Goal: Task Accomplishment & Management: Use online tool/utility

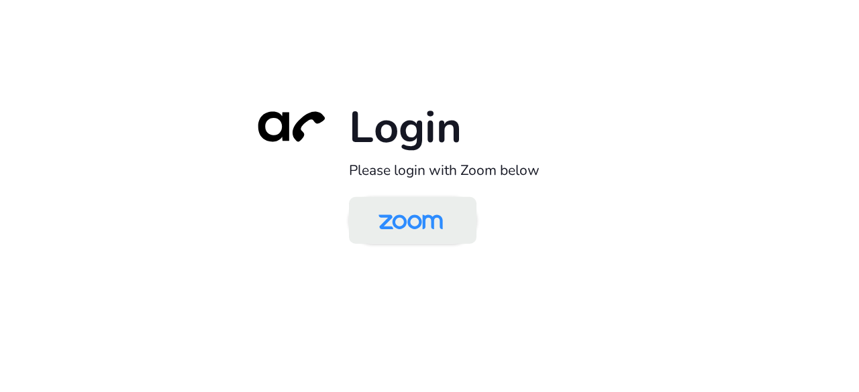
click at [445, 229] on img at bounding box center [410, 222] width 93 height 44
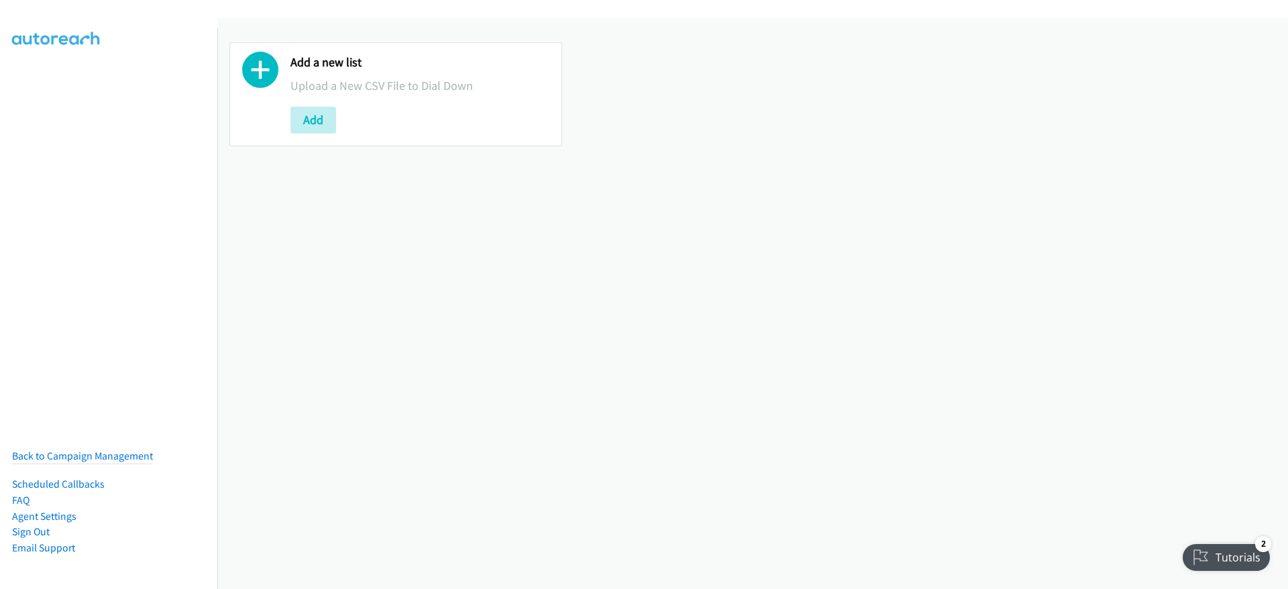
click at [260, 67] on icon at bounding box center [260, 73] width 36 height 36
click at [311, 113] on button "Add" at bounding box center [313, 120] width 46 height 27
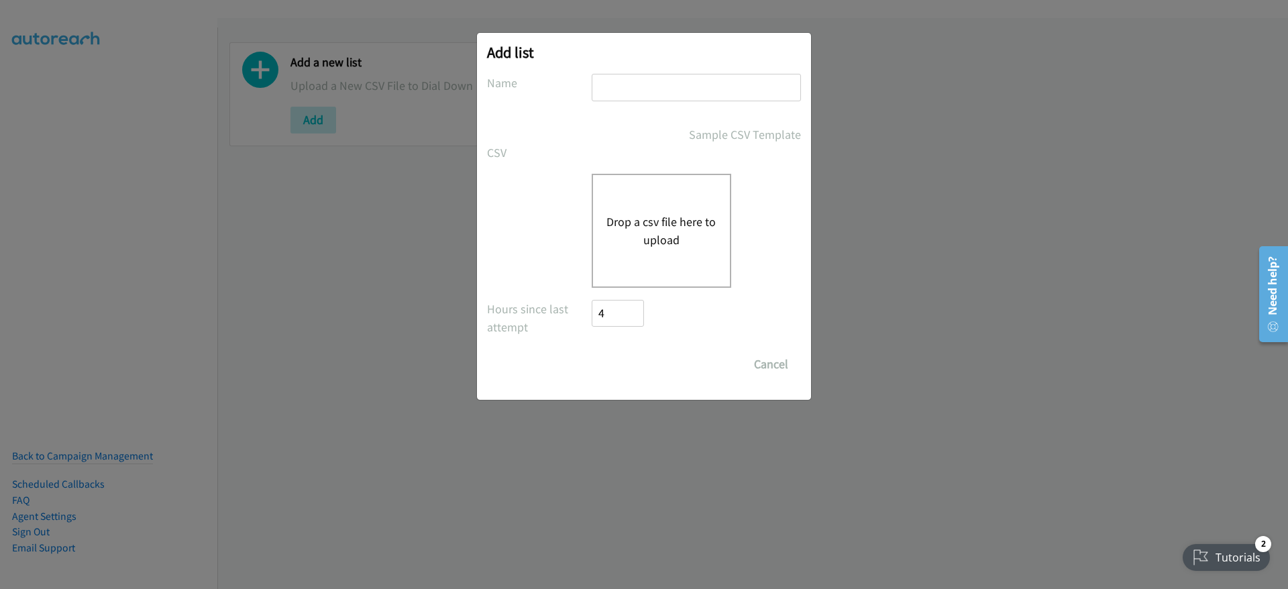
click at [651, 87] on input "text" at bounding box center [696, 88] width 209 height 28
type input "Terracom 9-4"
click at [672, 225] on button "Drop a csv file here to upload" at bounding box center [661, 231] width 110 height 36
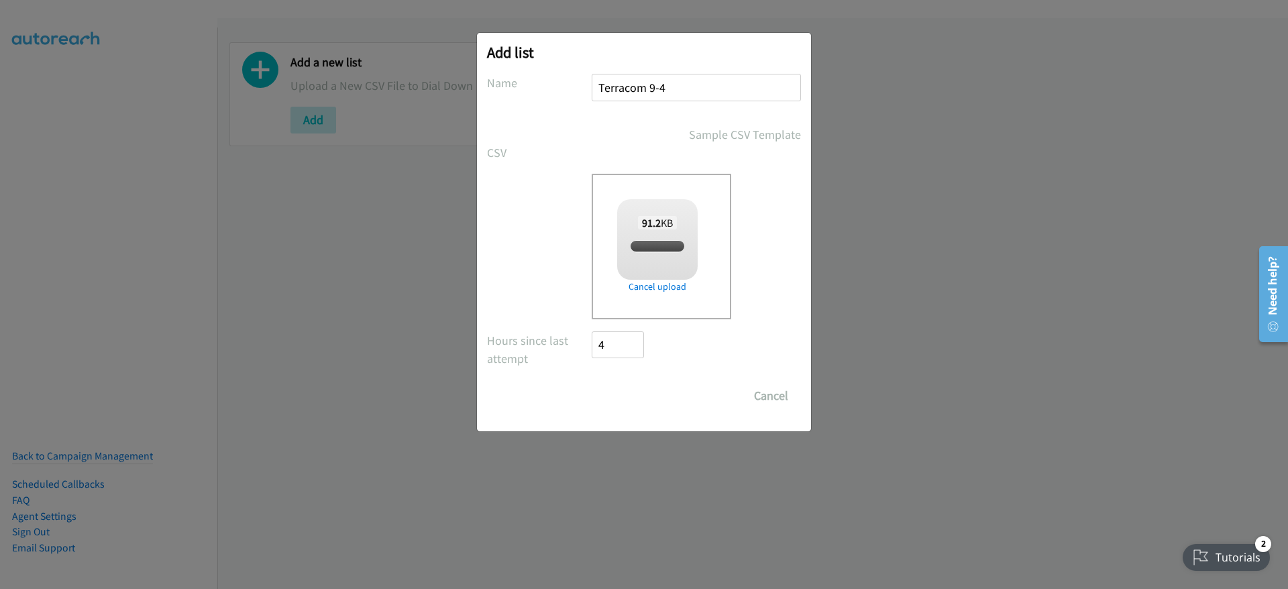
checkbox input "true"
click at [613, 390] on input "Save List" at bounding box center [627, 395] width 70 height 27
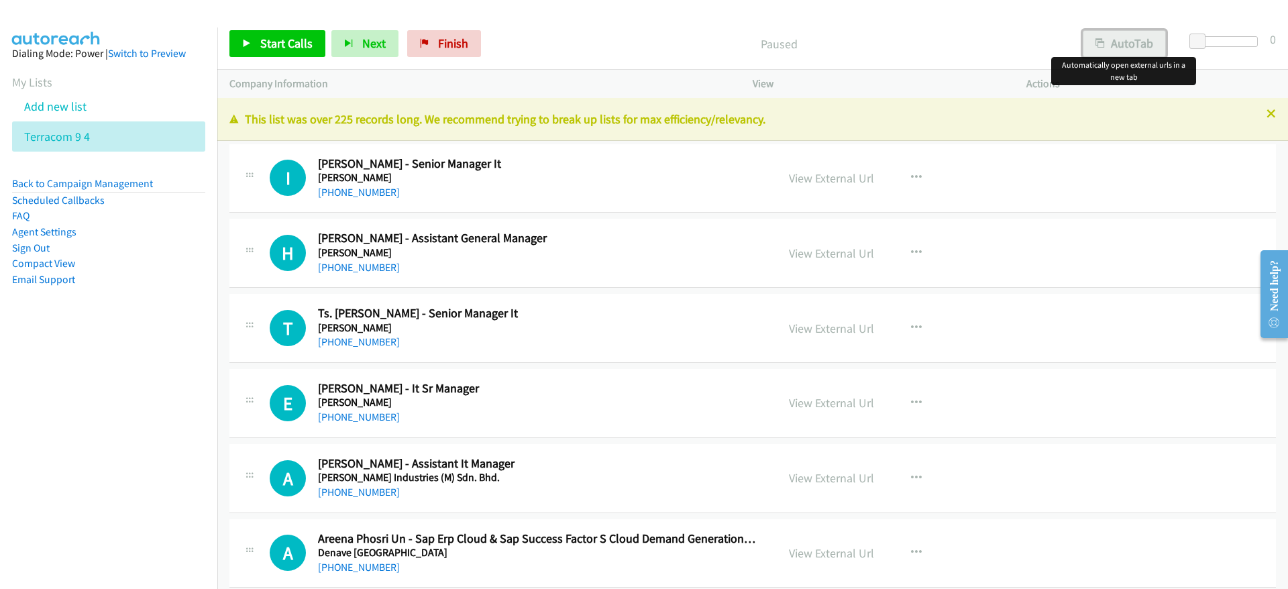
click at [1150, 36] on button "AutoTab" at bounding box center [1124, 43] width 83 height 27
click at [299, 49] on span "Start Calls" at bounding box center [286, 43] width 52 height 15
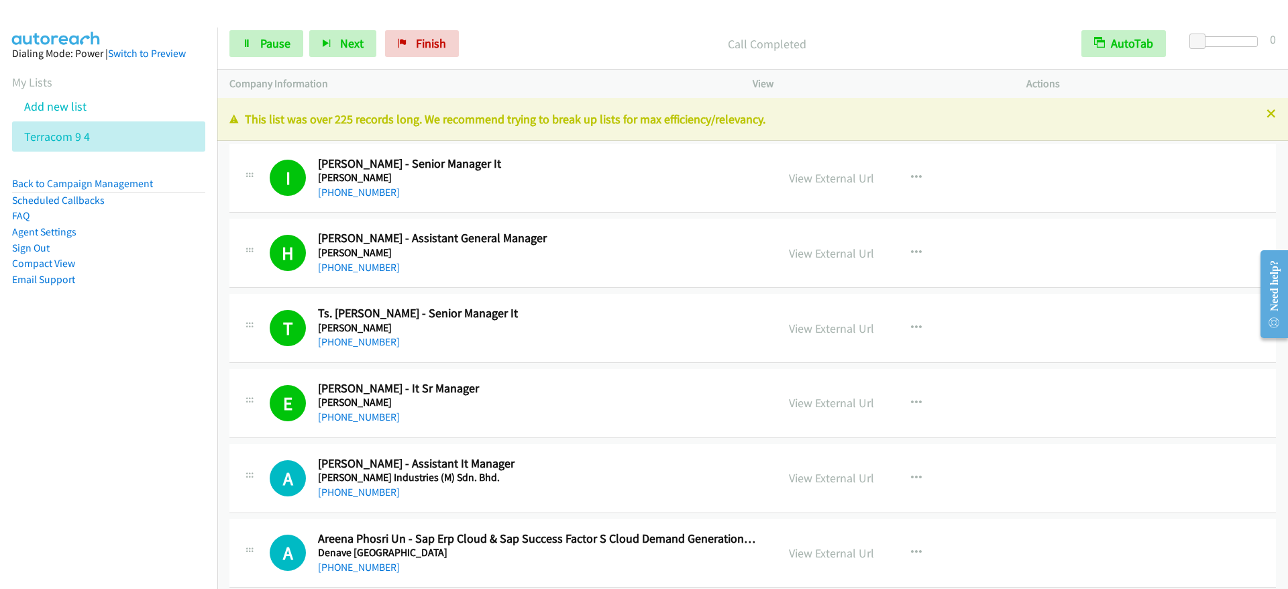
scroll to position [101, 0]
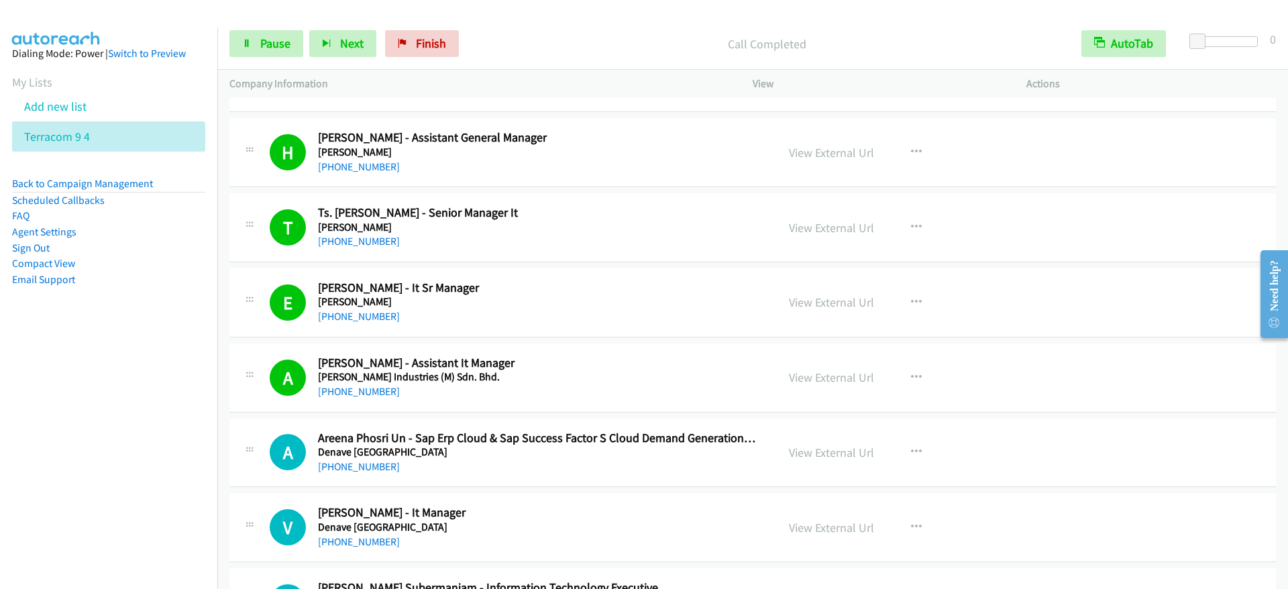
click at [653, 466] on div "[PHONE_NUMBER]" at bounding box center [537, 467] width 439 height 16
click at [499, 451] on h5 "Denave [GEOGRAPHIC_DATA]" at bounding box center [537, 451] width 439 height 13
click at [264, 40] on span "Pause" at bounding box center [275, 43] width 30 height 15
click at [294, 47] on span "Start Calls" at bounding box center [286, 43] width 52 height 15
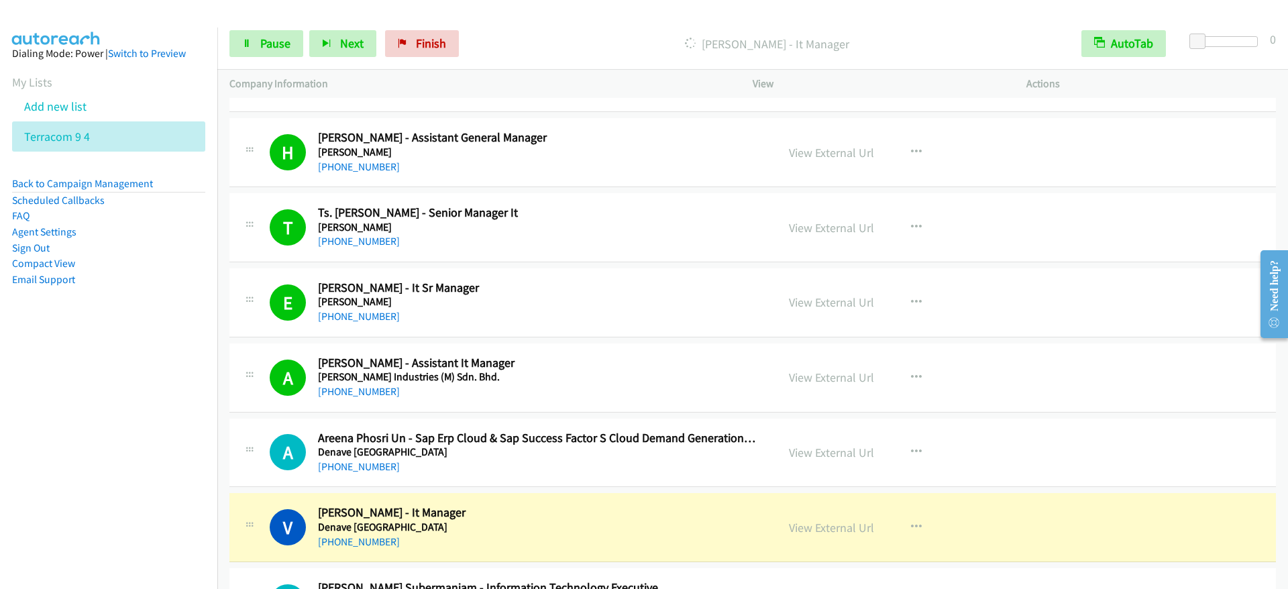
scroll to position [201, 0]
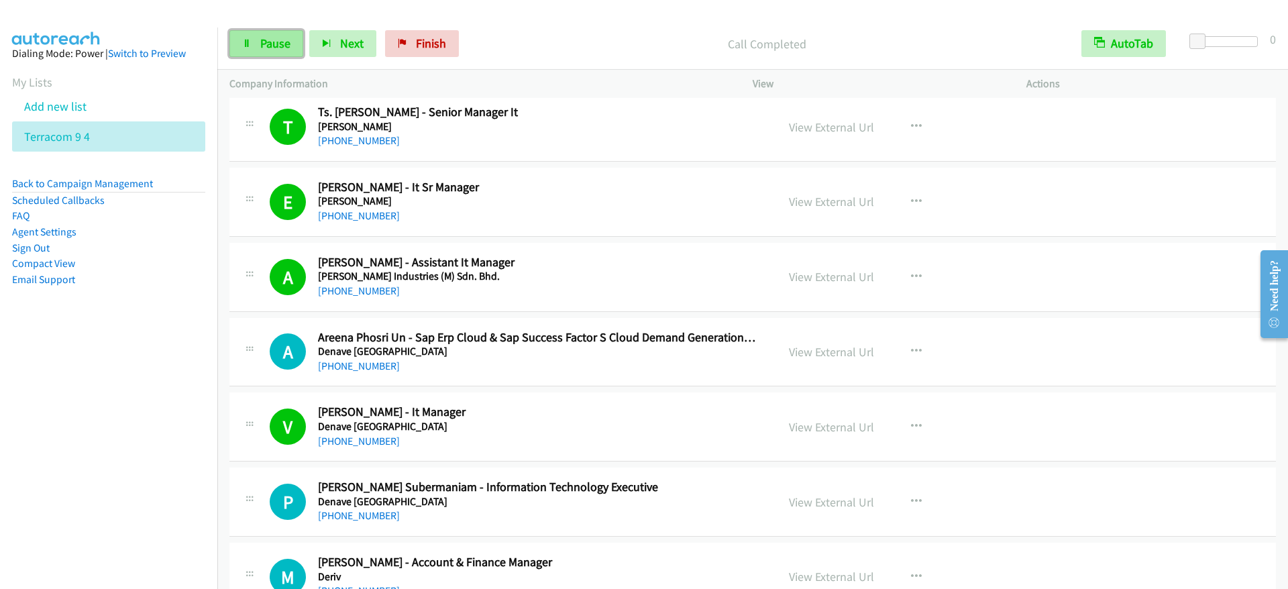
click at [260, 52] on link "Pause" at bounding box center [266, 43] width 74 height 27
click at [297, 46] on span "Start Calls" at bounding box center [286, 43] width 52 height 15
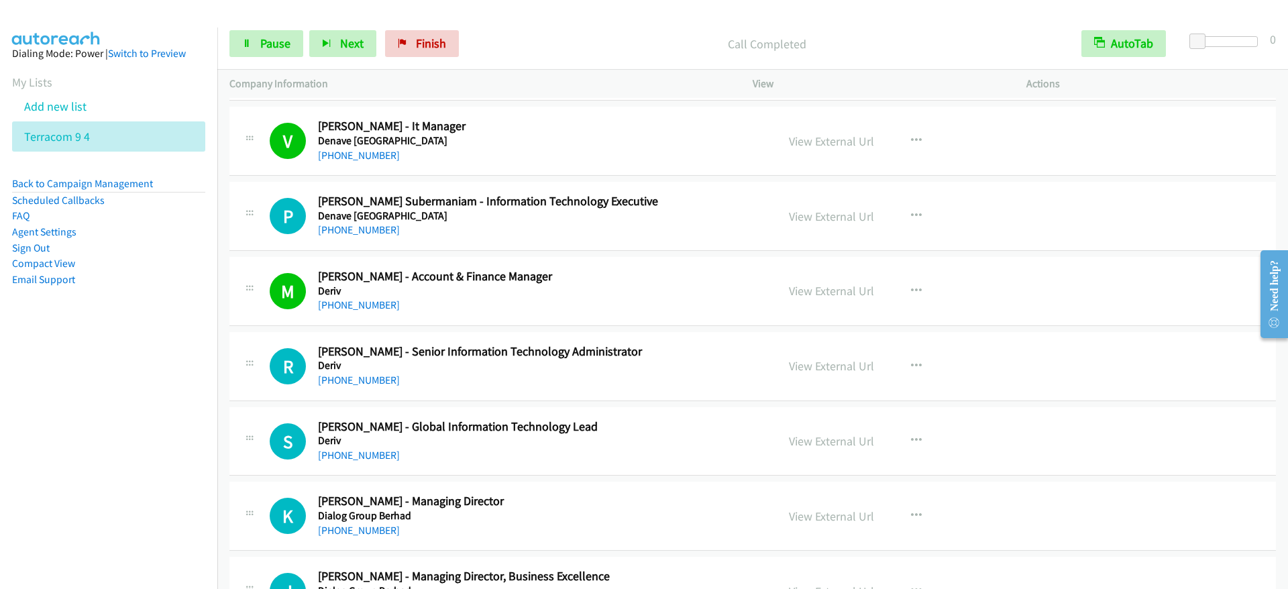
scroll to position [503, 0]
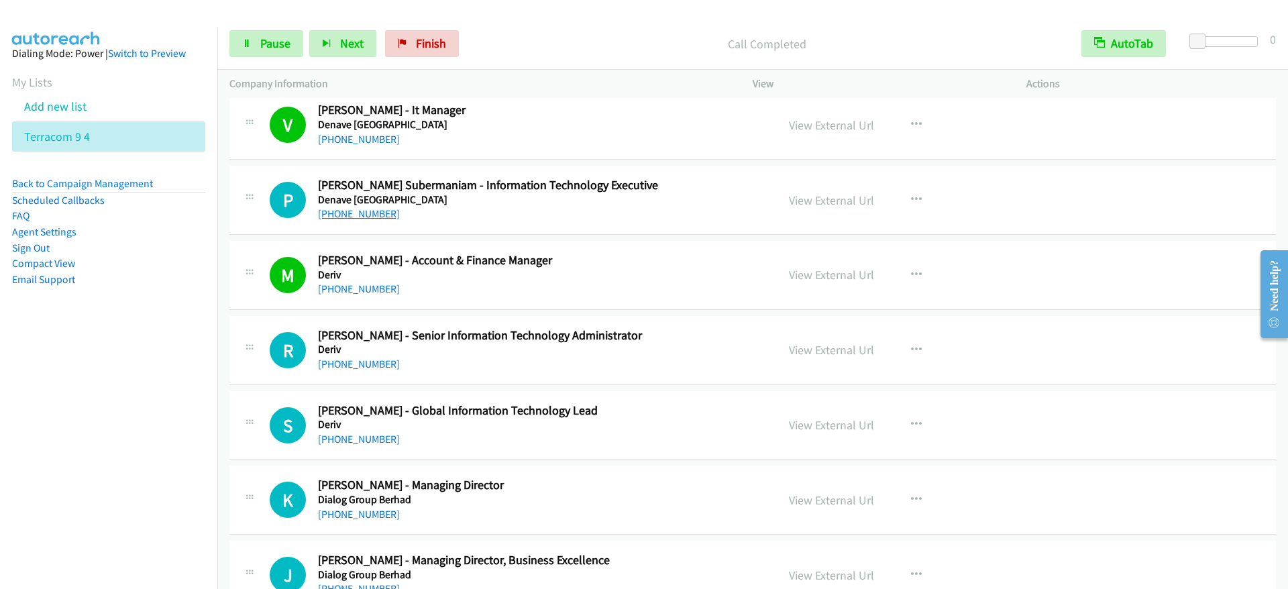
click at [351, 209] on link "[PHONE_NUMBER]" at bounding box center [359, 213] width 82 height 13
click at [963, 50] on p "Call Completed" at bounding box center [767, 44] width 580 height 18
click at [254, 45] on link "Pause" at bounding box center [266, 43] width 74 height 27
click at [254, 45] on link "Start Calls" at bounding box center [277, 43] width 96 height 27
click at [283, 41] on span "Pause" at bounding box center [275, 43] width 30 height 15
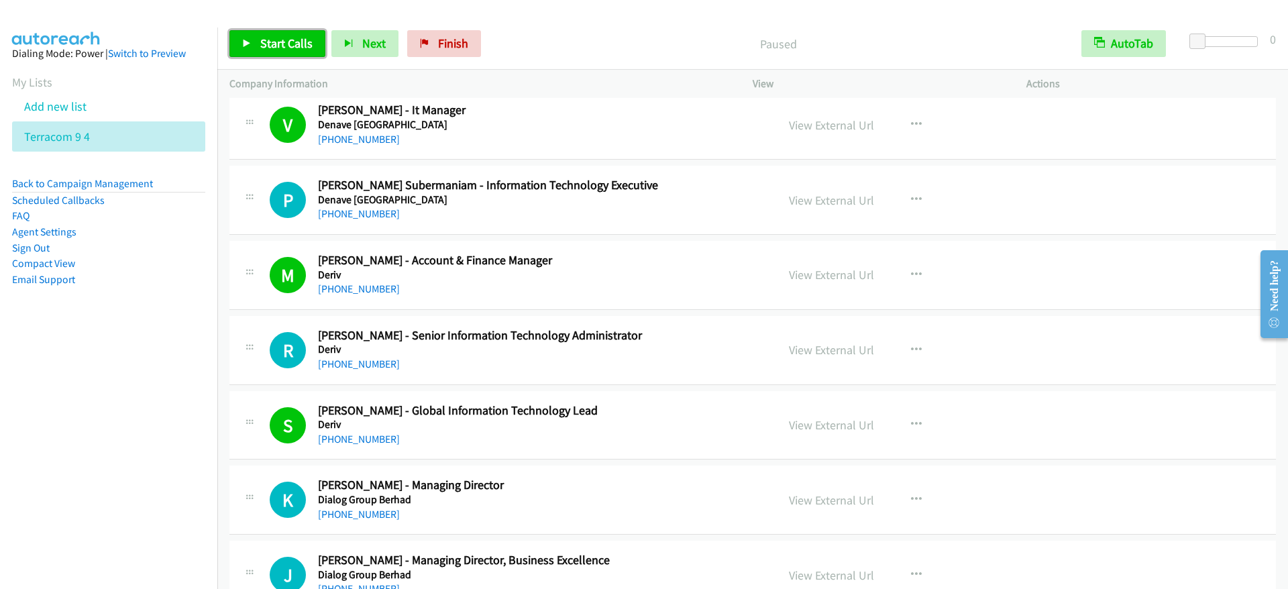
click at [282, 46] on span "Start Calls" at bounding box center [286, 43] width 52 height 15
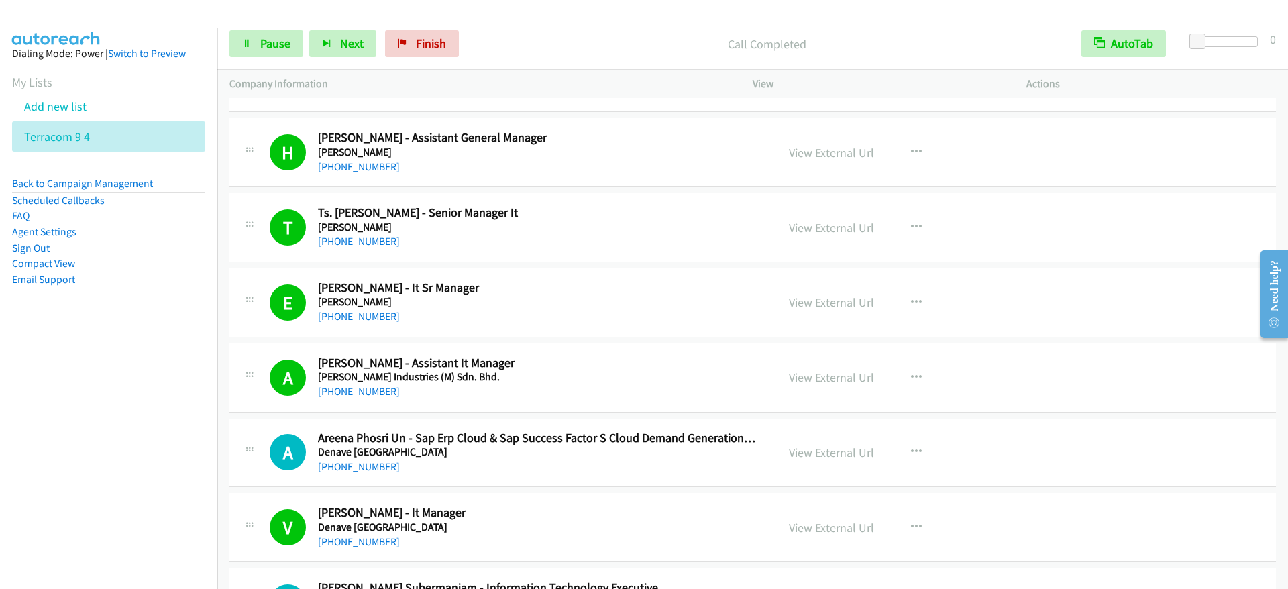
scroll to position [0, 0]
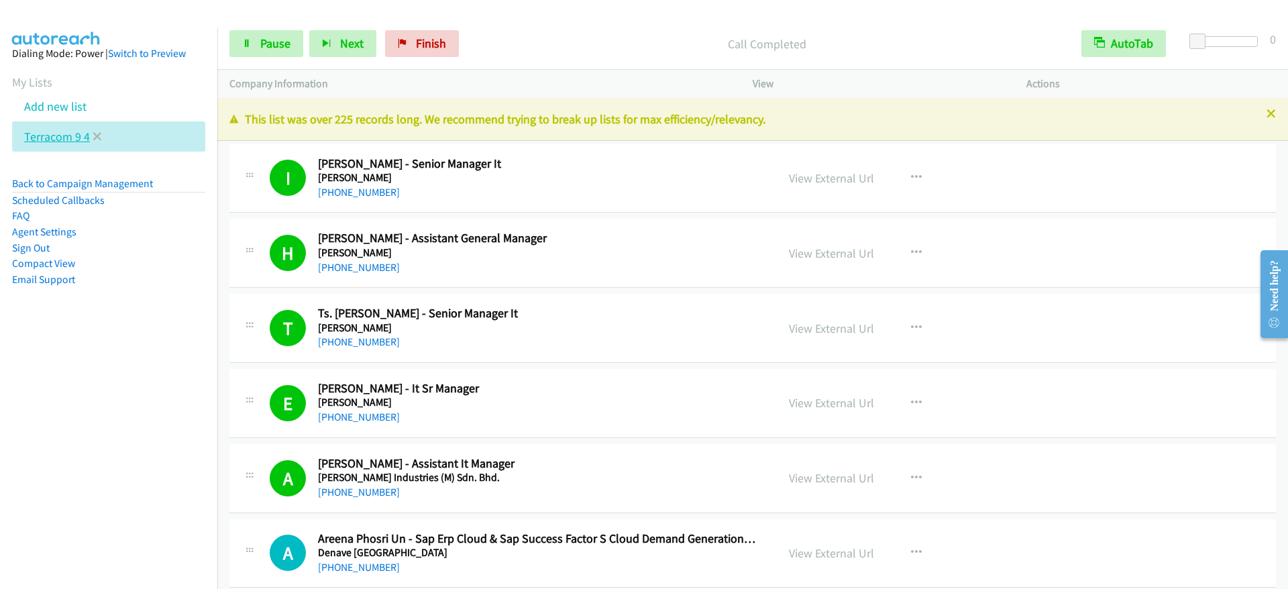
click at [44, 135] on link "Terracom 9 4" at bounding box center [57, 136] width 66 height 15
click at [94, 133] on icon at bounding box center [97, 137] width 9 height 9
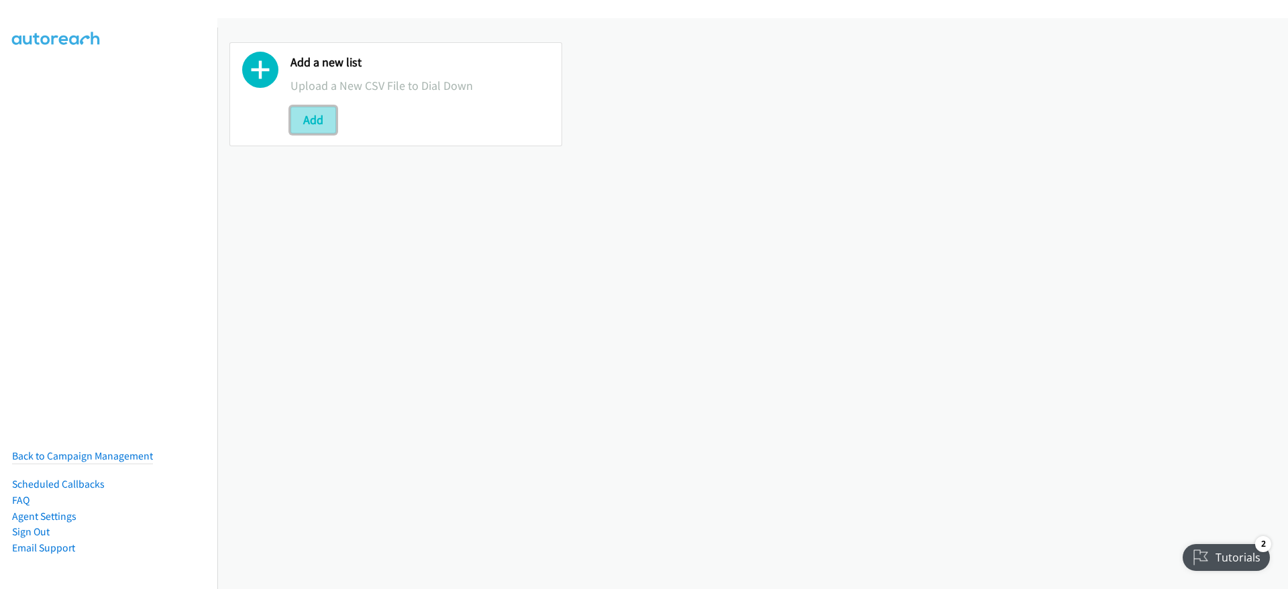
click at [319, 121] on button "Add" at bounding box center [313, 120] width 46 height 27
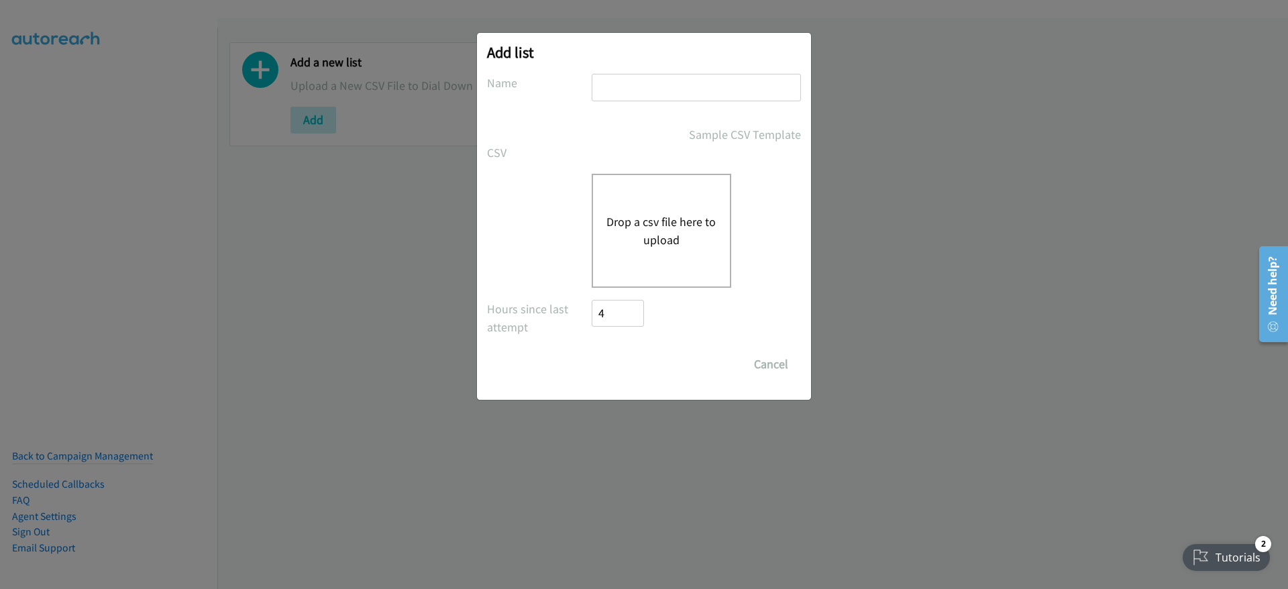
click at [661, 89] on input "text" at bounding box center [696, 88] width 209 height 28
type input "Terracom 9-4"
click at [656, 237] on button "Drop a csv file here to upload" at bounding box center [661, 231] width 110 height 36
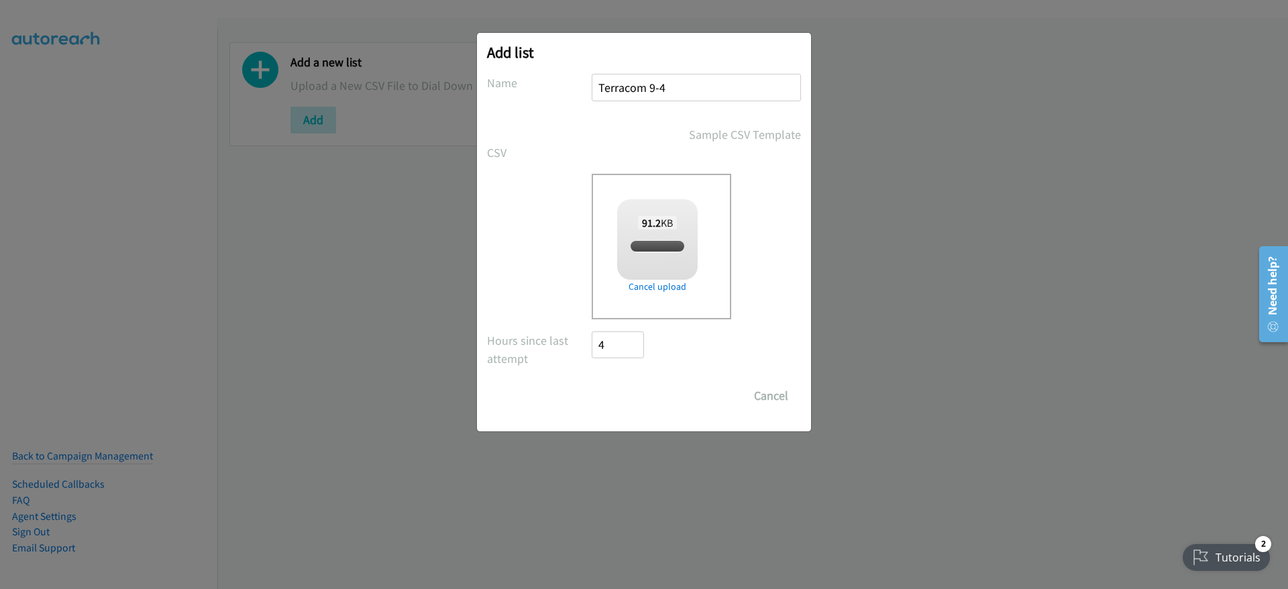
checkbox input "true"
click at [622, 398] on input "Save List" at bounding box center [627, 395] width 70 height 27
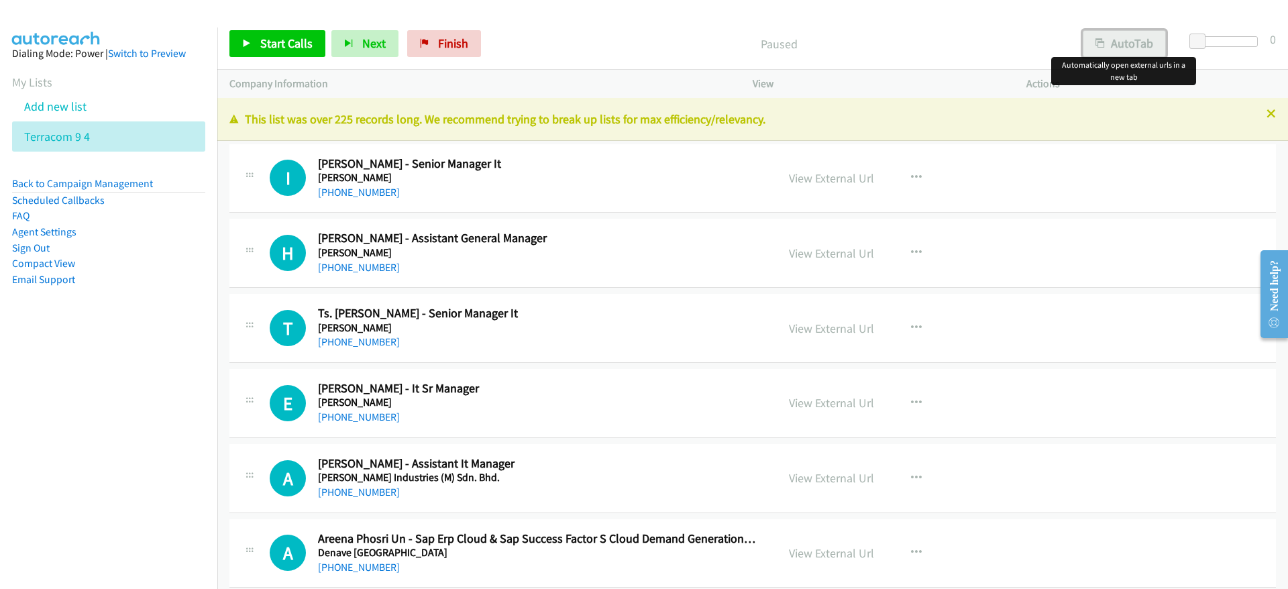
click at [1139, 33] on button "AutoTab" at bounding box center [1124, 43] width 83 height 27
click at [301, 47] on span "Start Calls" at bounding box center [286, 43] width 52 height 15
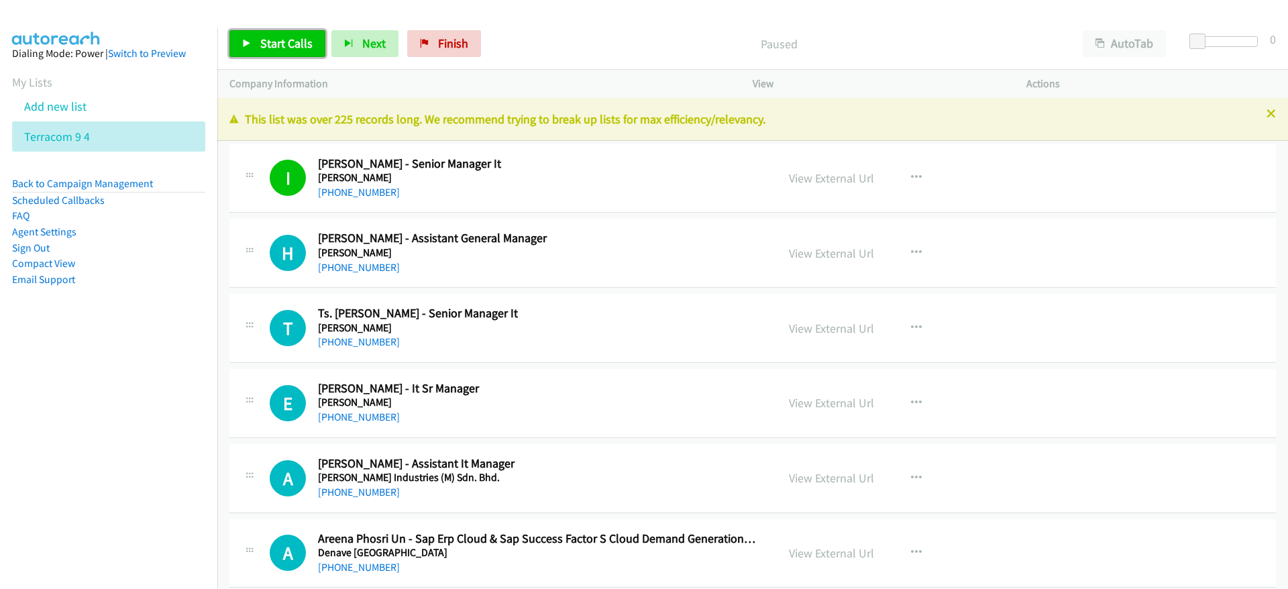
click at [286, 46] on span "Start Calls" at bounding box center [286, 43] width 52 height 15
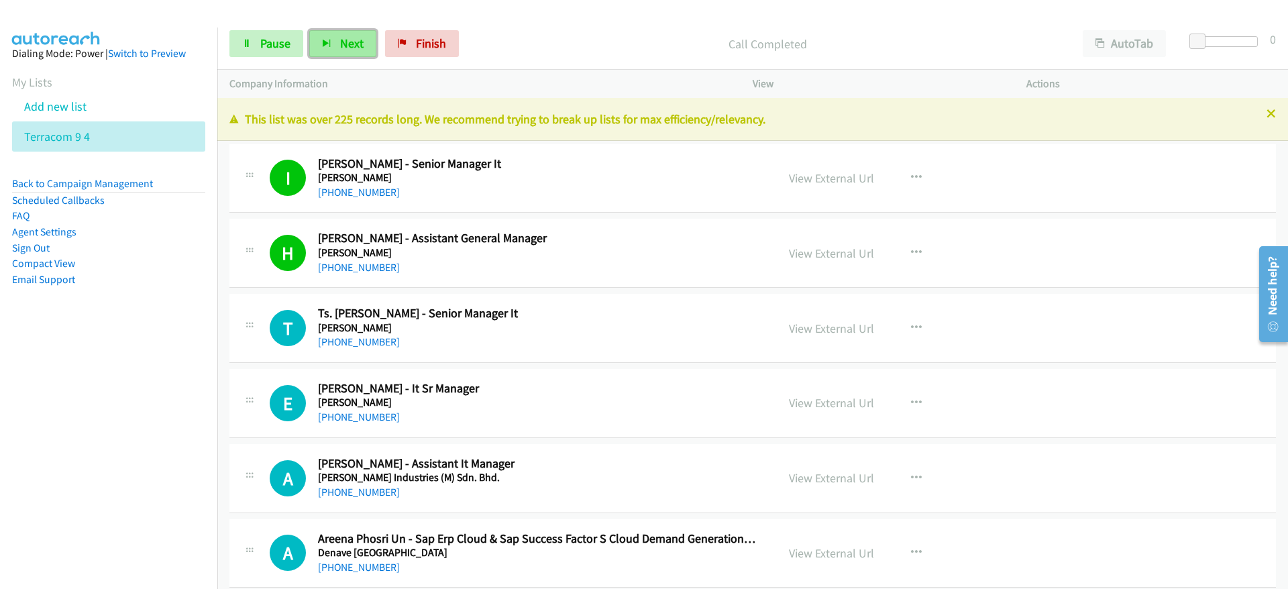
click at [347, 56] on button "Next" at bounding box center [342, 43] width 67 height 27
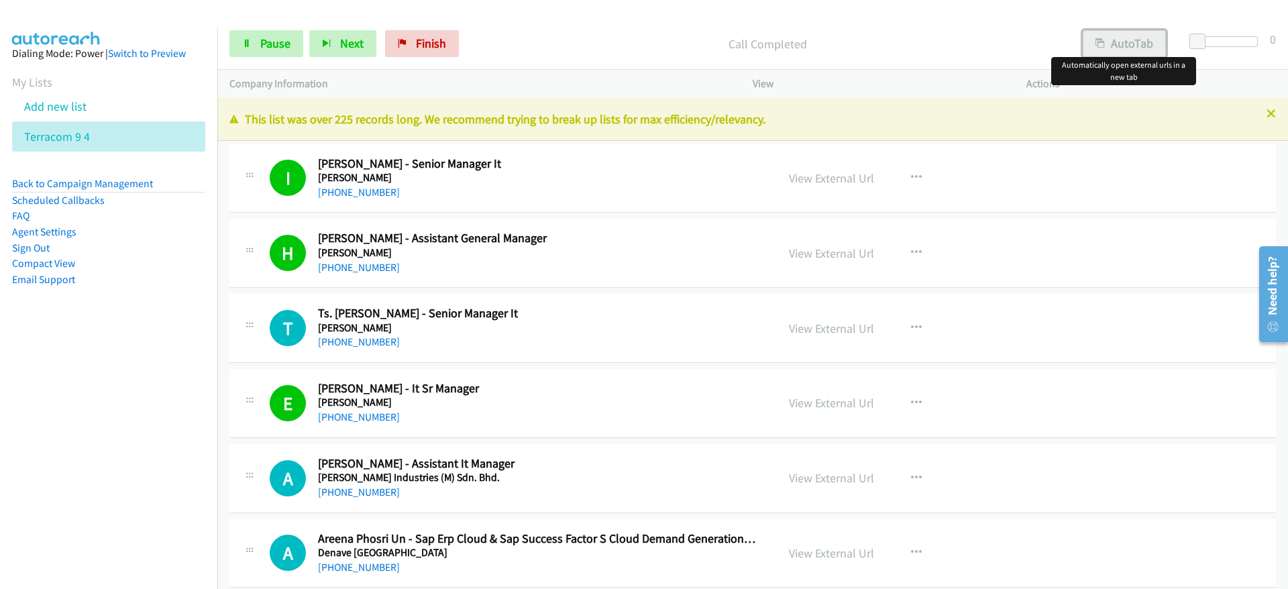
click at [1114, 41] on button "AutoTab" at bounding box center [1124, 43] width 83 height 27
click at [266, 46] on span "Pause" at bounding box center [275, 43] width 30 height 15
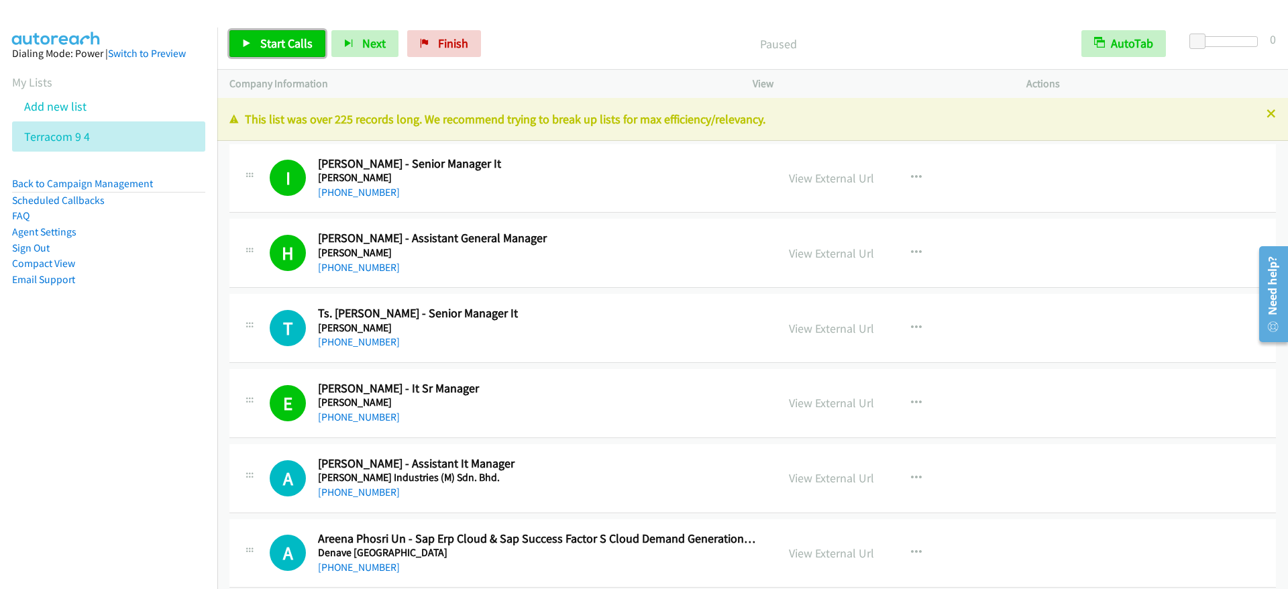
click at [266, 46] on span "Start Calls" at bounding box center [286, 43] width 52 height 15
click at [264, 36] on span "Pause" at bounding box center [275, 43] width 30 height 15
click at [261, 46] on span "Start Calls" at bounding box center [286, 43] width 52 height 15
click at [248, 41] on icon at bounding box center [246, 44] width 9 height 9
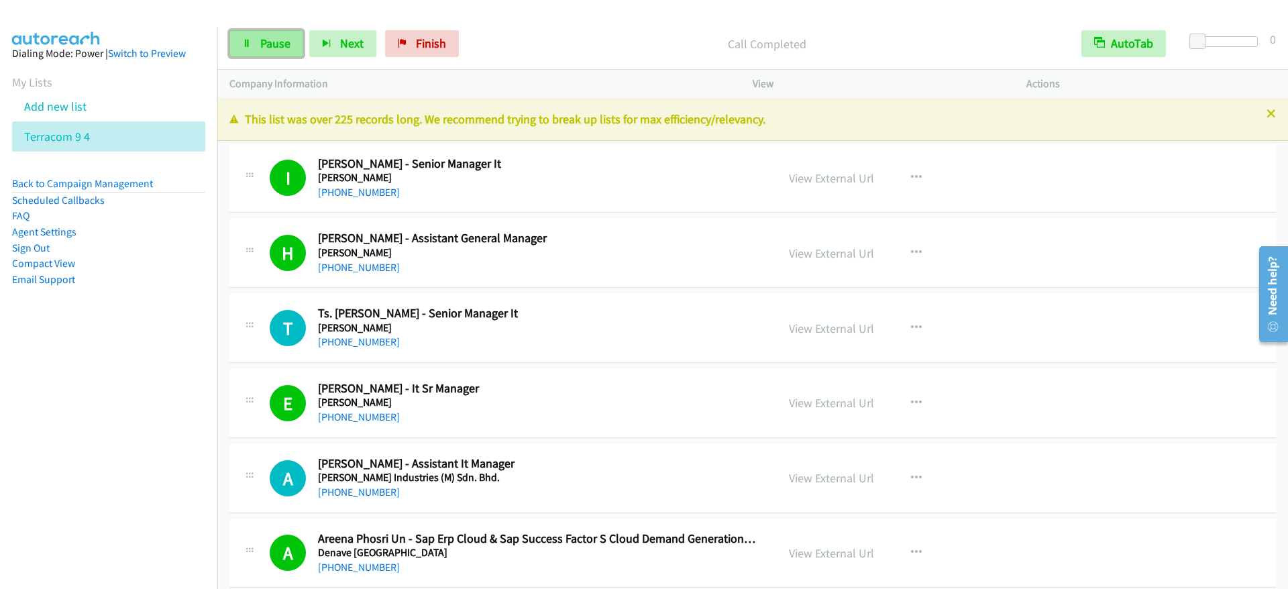
click at [279, 49] on span "Pause" at bounding box center [275, 43] width 30 height 15
click at [279, 49] on span "Start Calls" at bounding box center [286, 43] width 52 height 15
click at [270, 46] on span "Pause" at bounding box center [275, 43] width 30 height 15
click at [270, 46] on span "Start Calls" at bounding box center [286, 43] width 52 height 15
click at [263, 38] on span "Pause" at bounding box center [275, 43] width 30 height 15
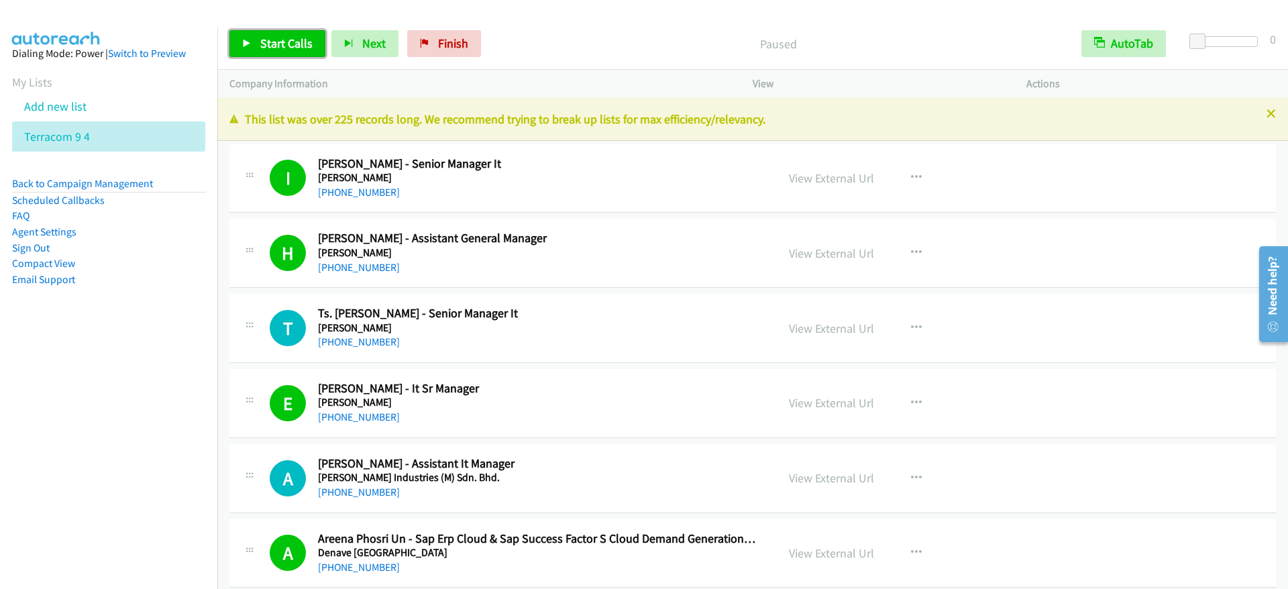
click at [268, 42] on span "Start Calls" at bounding box center [286, 43] width 52 height 15
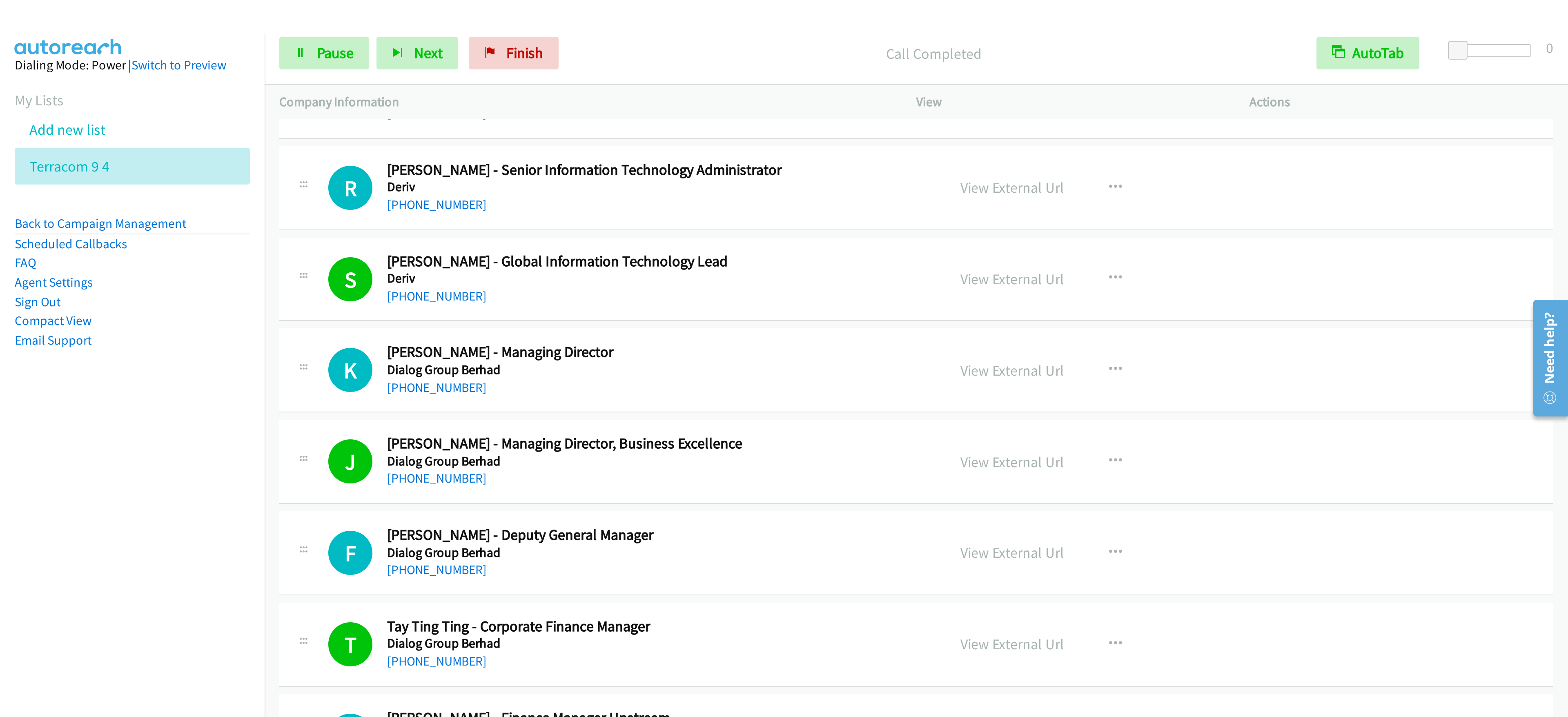
scroll to position [428, 0]
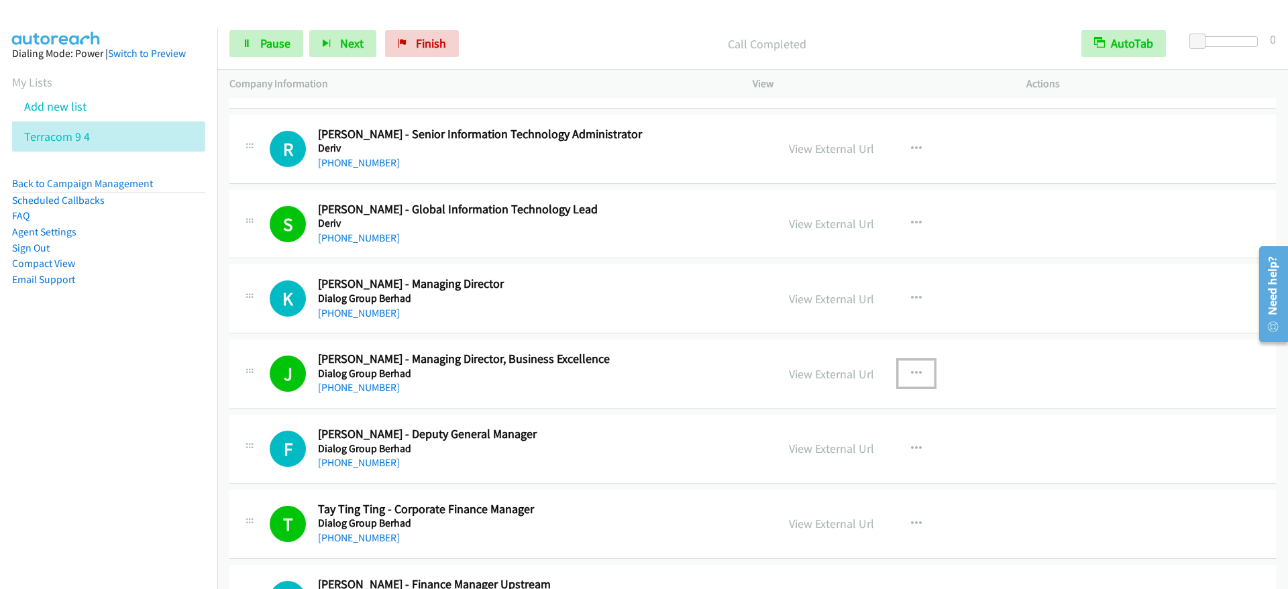
click at [913, 370] on button "button" at bounding box center [916, 373] width 36 height 27
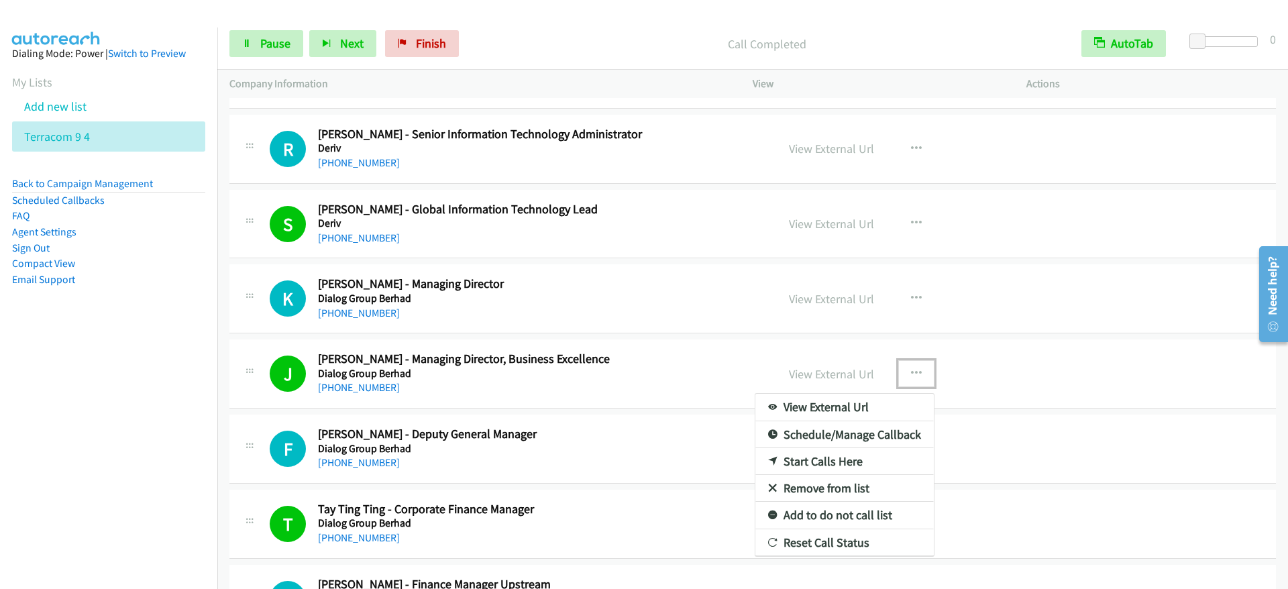
drag, startPoint x: 575, startPoint y: 429, endPoint x: 634, endPoint y: 439, distance: 60.0
click at [653, 516] on div at bounding box center [644, 294] width 1288 height 589
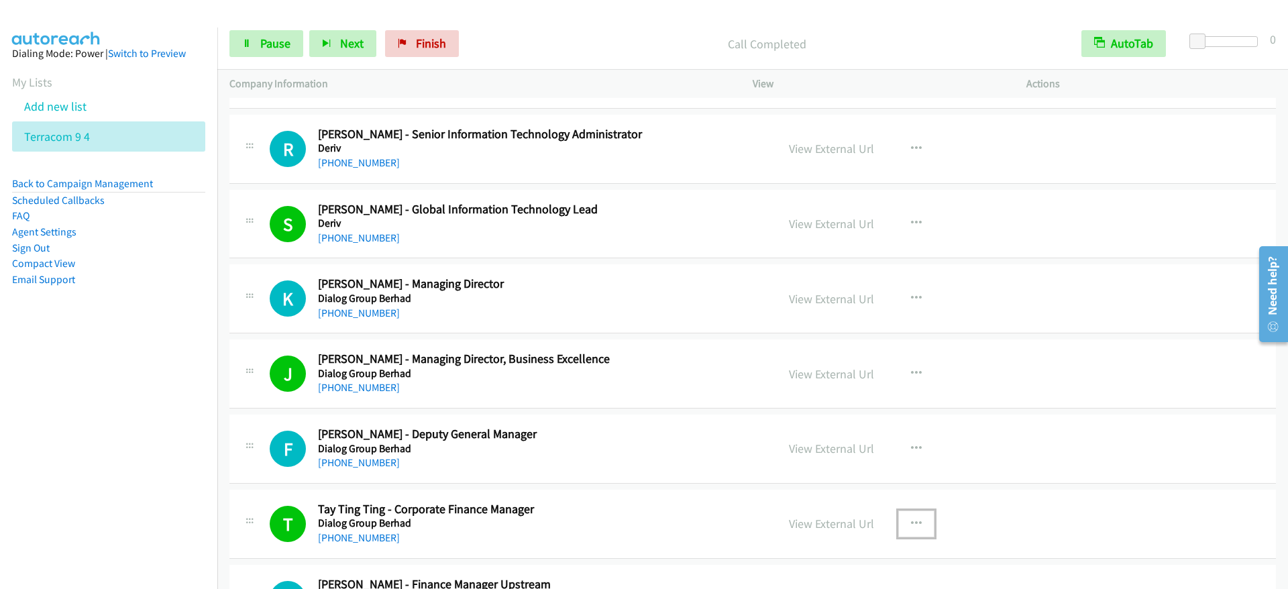
click at [911, 521] on icon "button" at bounding box center [916, 524] width 11 height 11
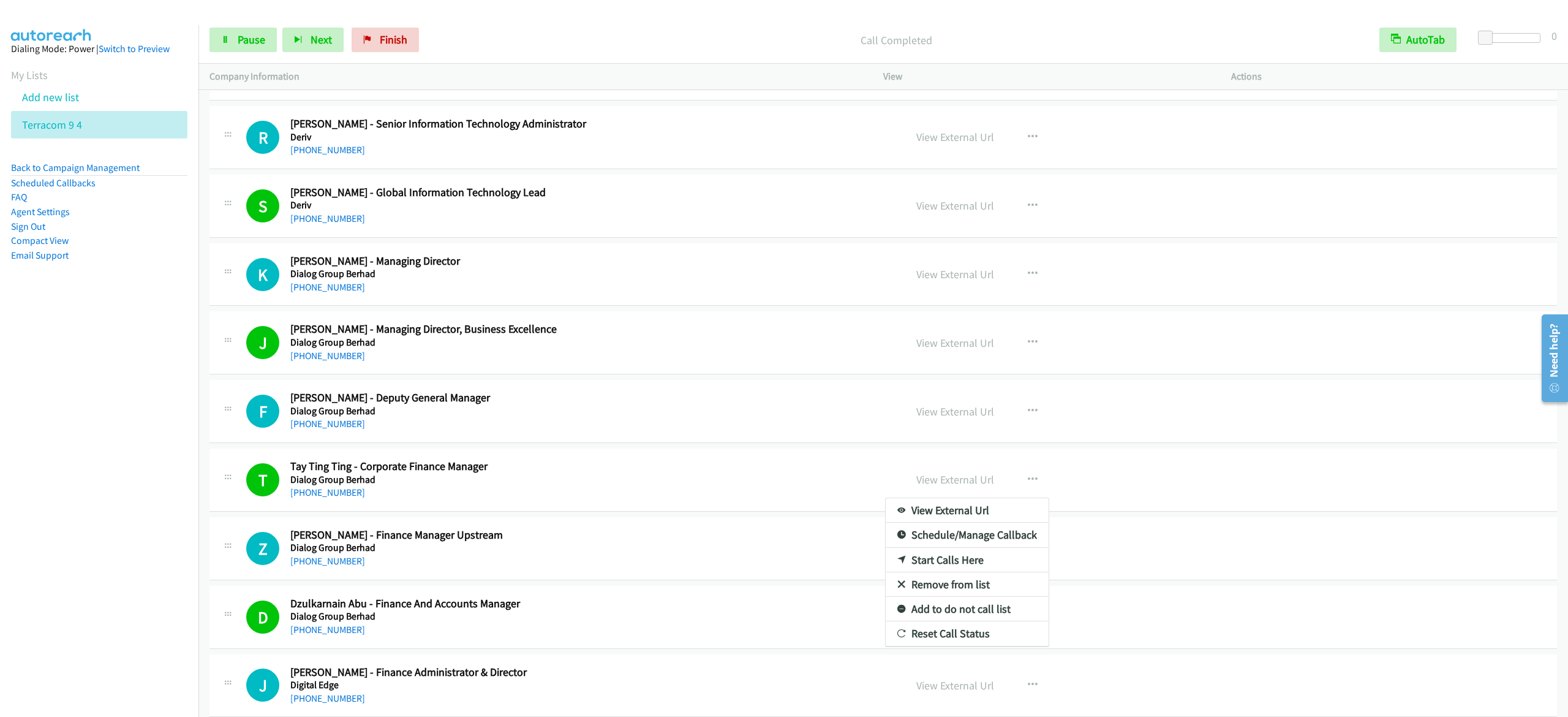
click at [84, 362] on nav "Dialing Mode: Power | Switch to Preview My Lists Add new list Terracom 9 4 Back…" at bounding box center [100, 384] width 199 height 717
click at [455, 537] on div at bounding box center [784, 358] width 1568 height 717
click at [1028, 537] on icon "button" at bounding box center [1033, 548] width 10 height 10
click at [628, 537] on div at bounding box center [784, 358] width 1568 height 717
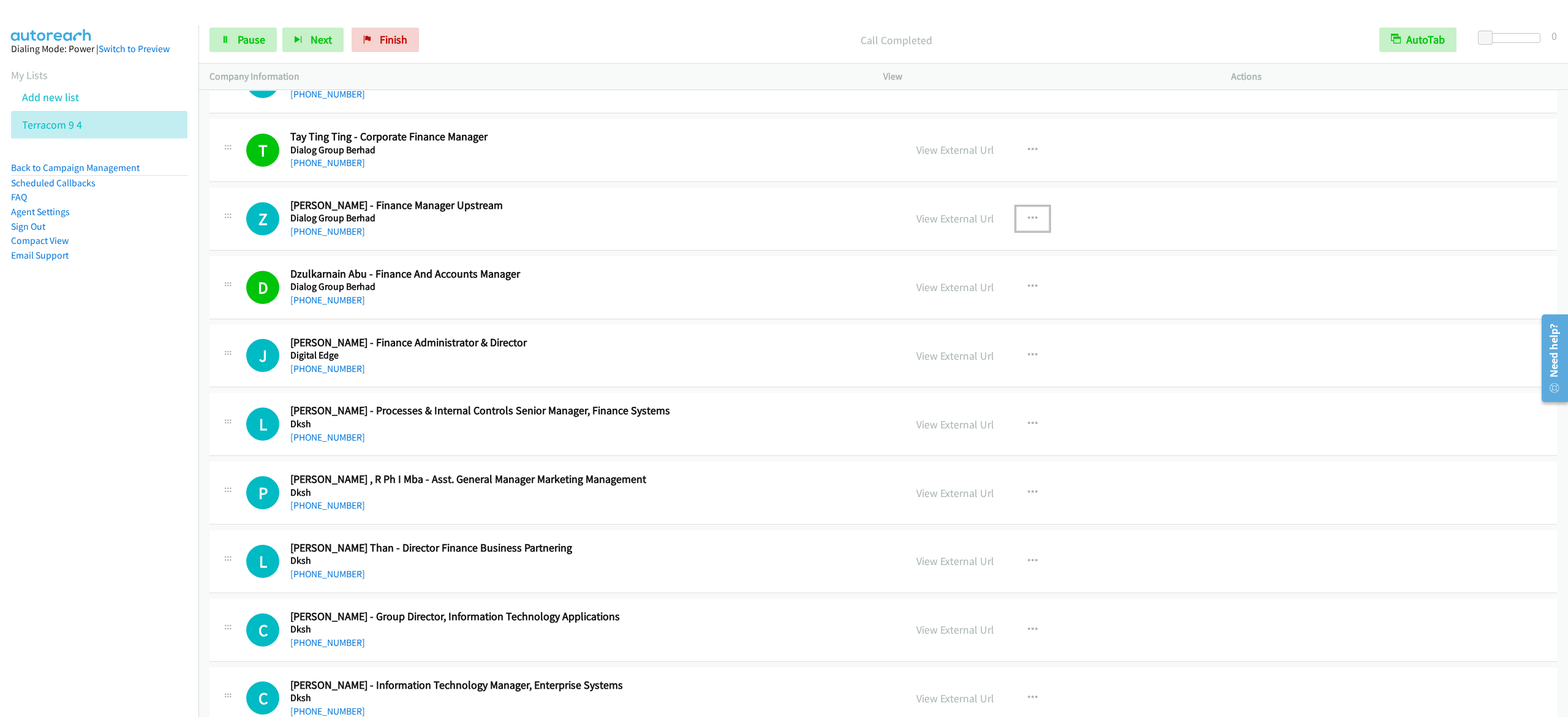
scroll to position [1011, 0]
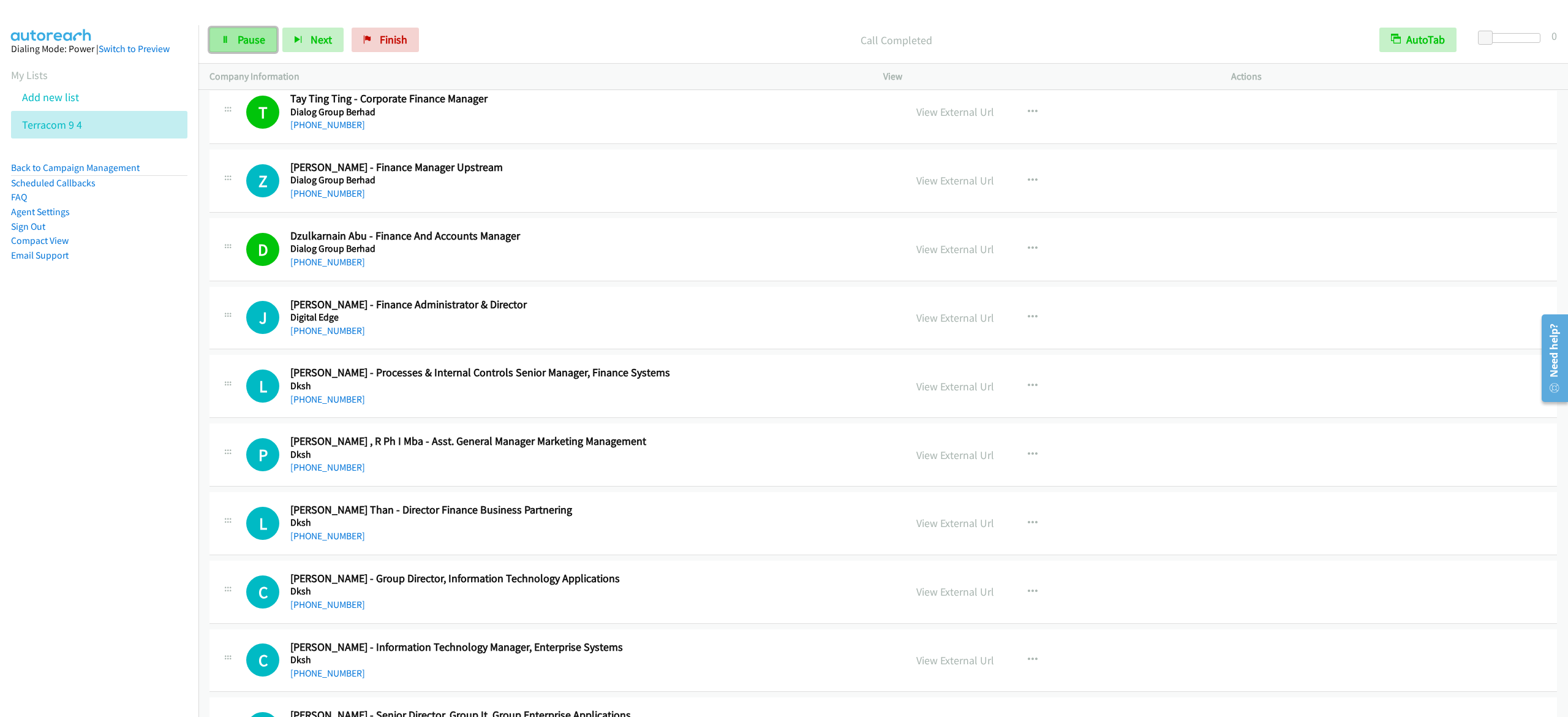
click at [237, 39] on span "Pause" at bounding box center [251, 39] width 27 height 14
click at [237, 40] on span "Start Calls" at bounding box center [261, 39] width 47 height 14
click at [243, 44] on span "Pause" at bounding box center [251, 39] width 27 height 14
click at [247, 42] on span "Start Calls" at bounding box center [261, 39] width 47 height 14
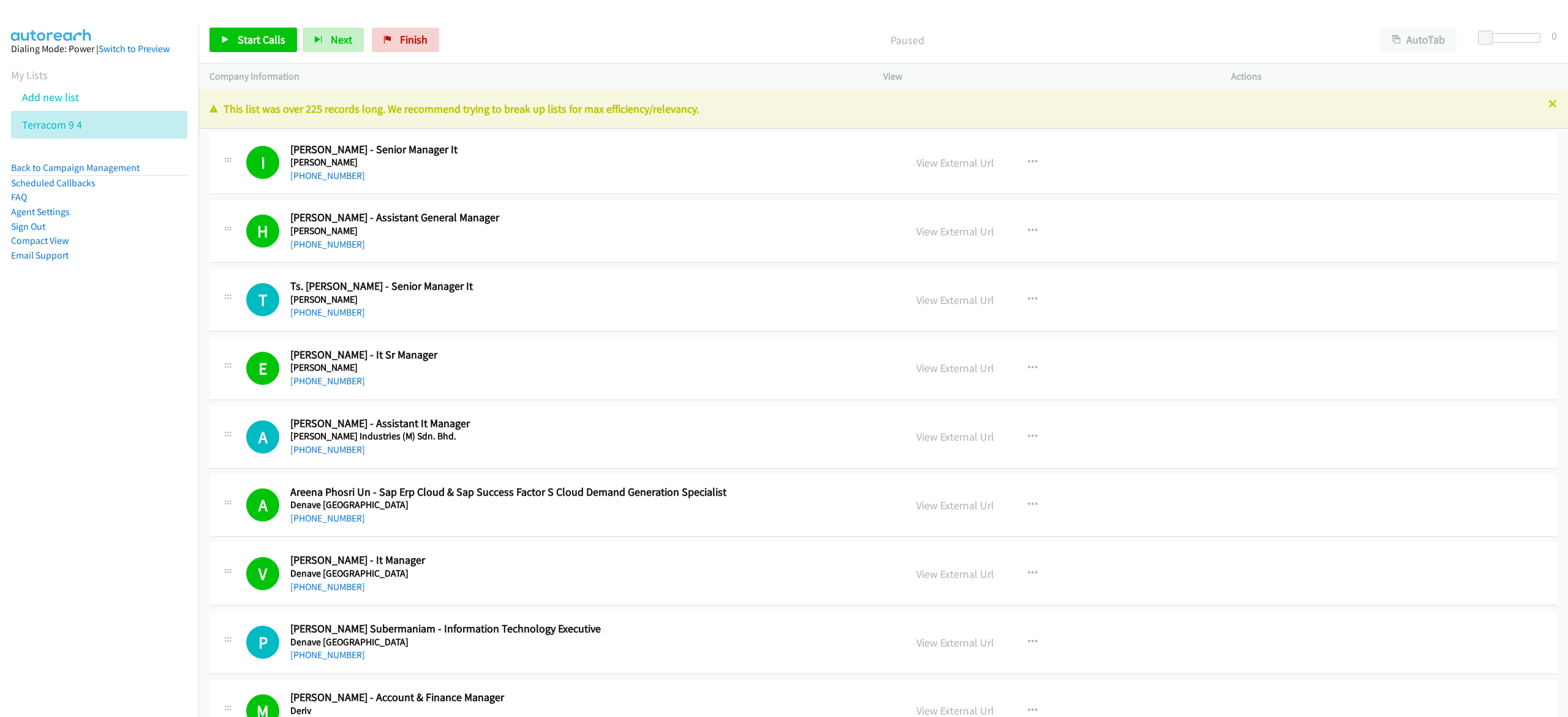
click at [636, 26] on div "Start Calls Pause Next Finish Paused AutoTab AutoTab 0" at bounding box center [883, 40] width 1370 height 47
click at [1412, 38] on button "AutoTab" at bounding box center [1418, 39] width 76 height 25
click at [245, 35] on span "Start Calls" at bounding box center [261, 39] width 47 height 14
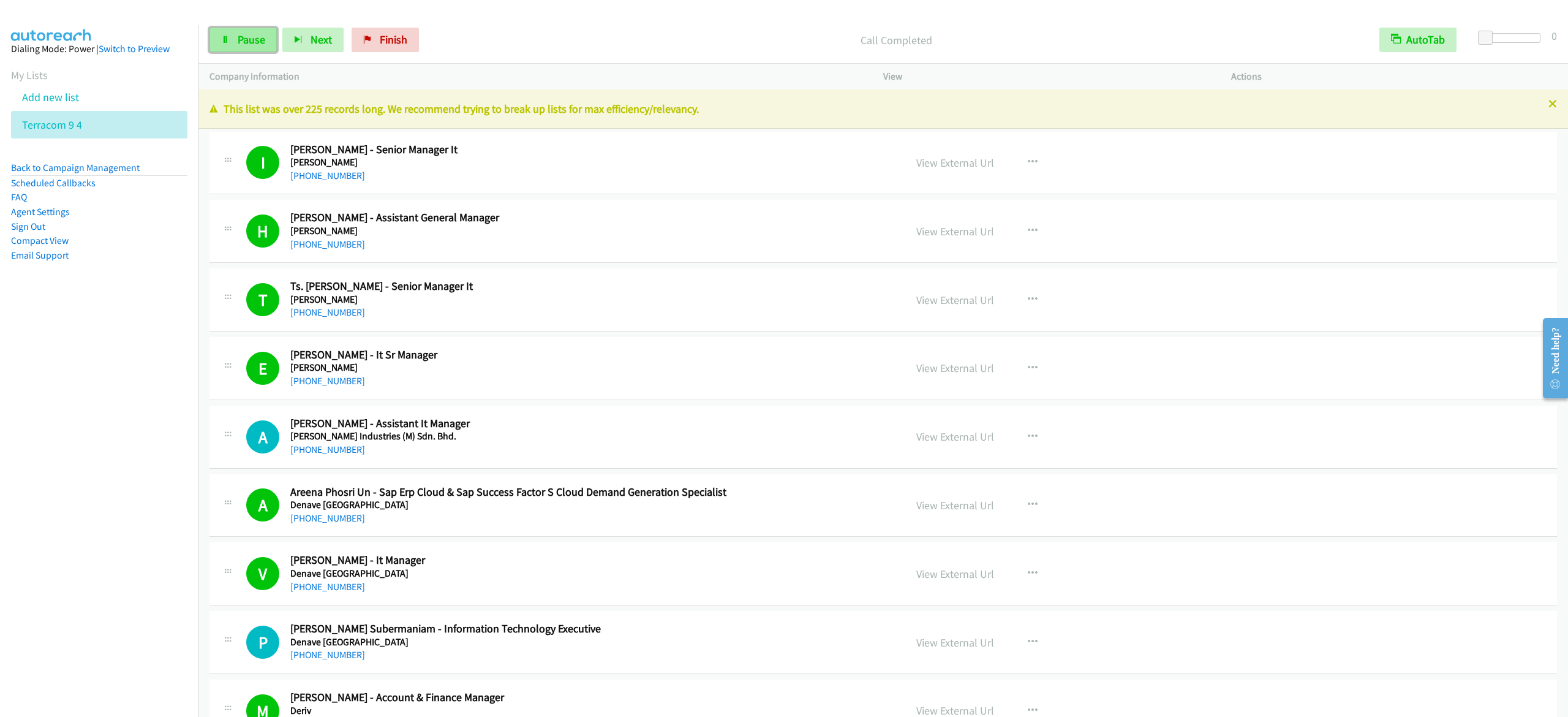
click at [232, 38] on link "Pause" at bounding box center [243, 39] width 68 height 25
click at [245, 42] on span "Start Calls" at bounding box center [261, 39] width 47 height 14
click at [252, 38] on span "Pause" at bounding box center [251, 39] width 27 height 14
click at [237, 44] on span "Start Calls" at bounding box center [261, 39] width 47 height 14
click at [1028, 295] on button "button" at bounding box center [1033, 300] width 33 height 25
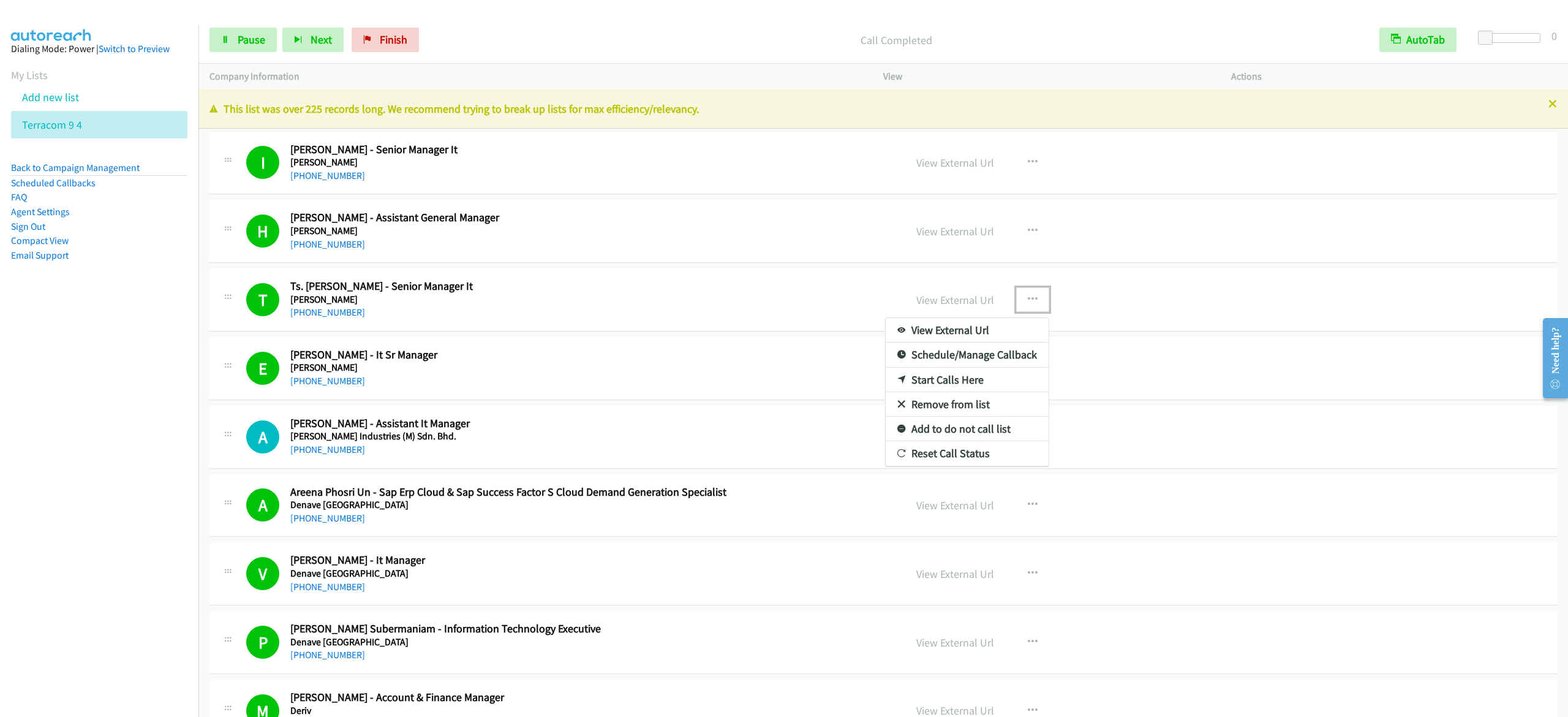
click at [965, 376] on link "Start Calls Here" at bounding box center [967, 379] width 163 height 25
click at [1028, 302] on icon "button" at bounding box center [1033, 300] width 10 height 10
click at [971, 375] on link "Start Calls Here" at bounding box center [967, 379] width 163 height 25
click at [1017, 293] on button "button" at bounding box center [1033, 300] width 33 height 25
click at [926, 382] on link "Start Calls Here" at bounding box center [967, 379] width 163 height 25
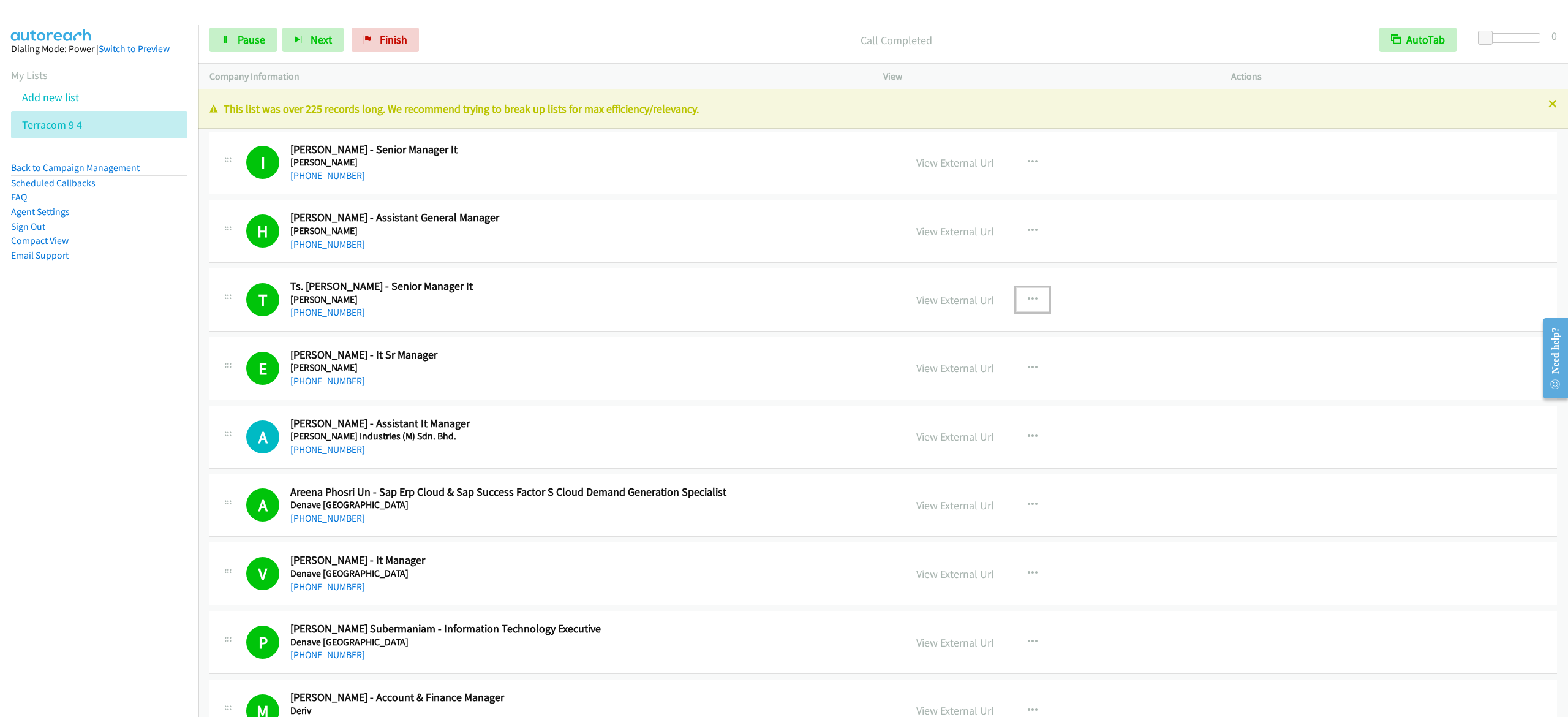
click at [1028, 299] on button "button" at bounding box center [1033, 300] width 33 height 25
click at [1017, 293] on div at bounding box center [784, 358] width 1568 height 717
click at [1028, 295] on icon "button" at bounding box center [1033, 300] width 10 height 10
click at [955, 379] on link "Start Calls Here" at bounding box center [967, 379] width 163 height 25
click at [679, 319] on div "[PHONE_NUMBER]" at bounding box center [579, 312] width 578 height 15
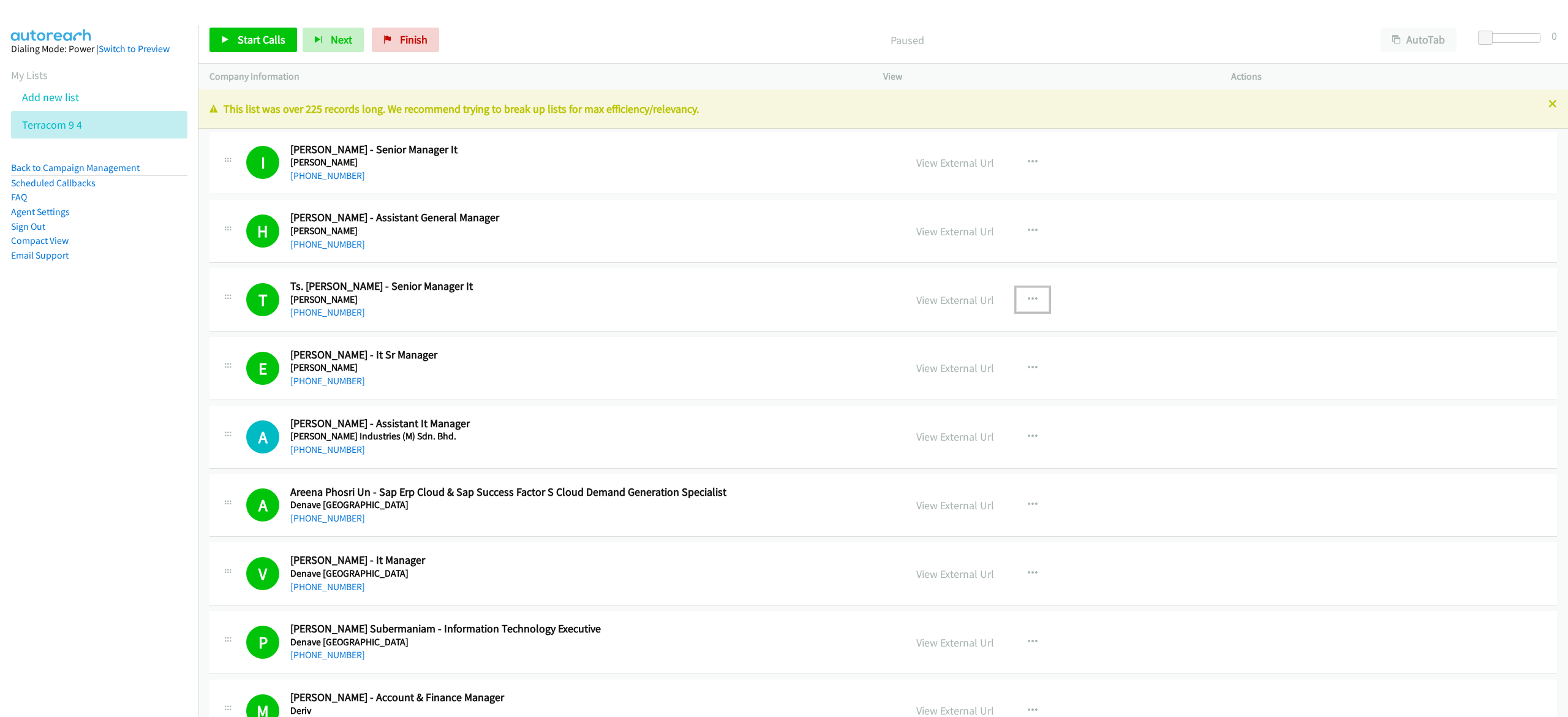
click at [1028, 297] on icon "button" at bounding box center [1033, 300] width 10 height 10
click at [967, 377] on link "Start Calls Here" at bounding box center [967, 379] width 163 height 25
click at [1028, 295] on icon "button" at bounding box center [1033, 300] width 10 height 10
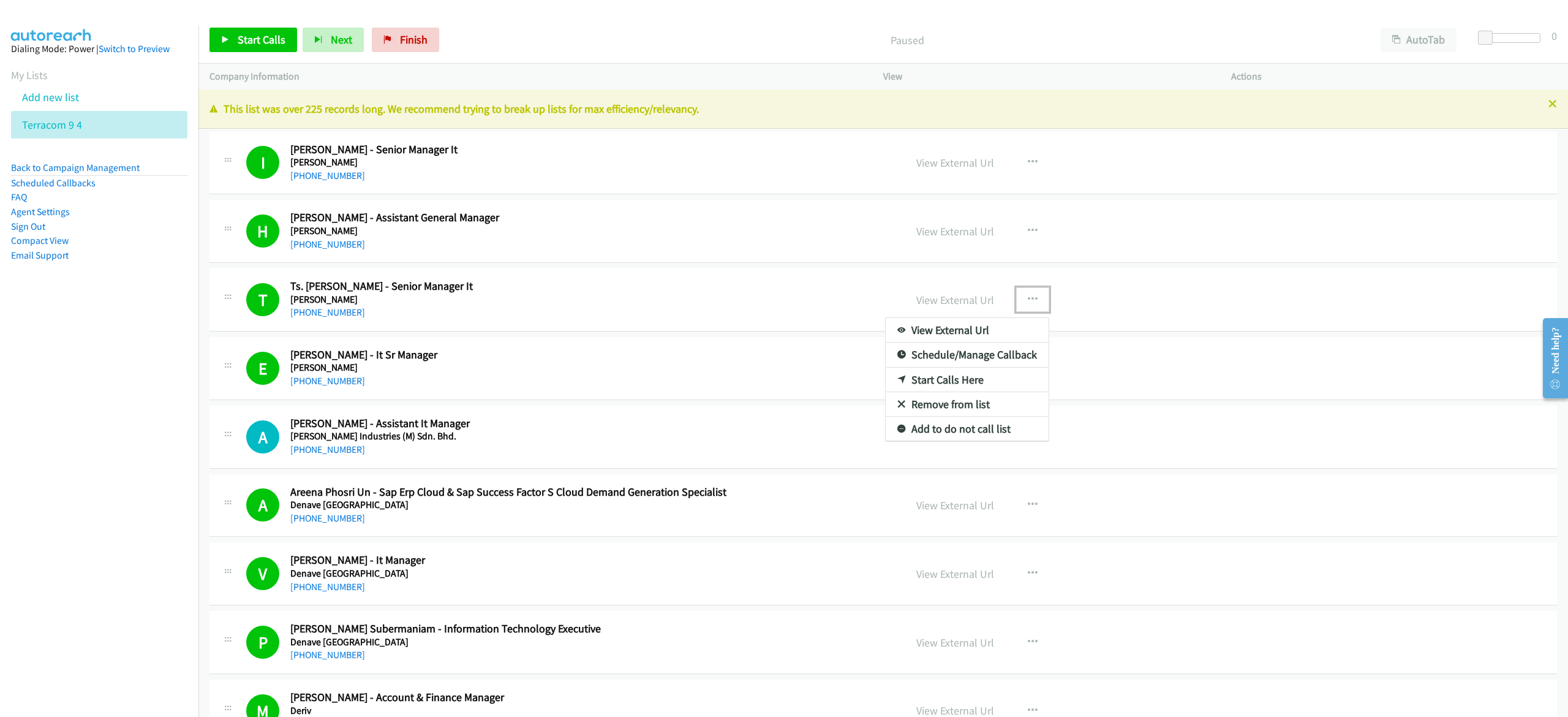
click at [965, 375] on link "Start Calls Here" at bounding box center [967, 379] width 163 height 25
click at [279, 39] on span "Start Calls" at bounding box center [261, 39] width 47 height 14
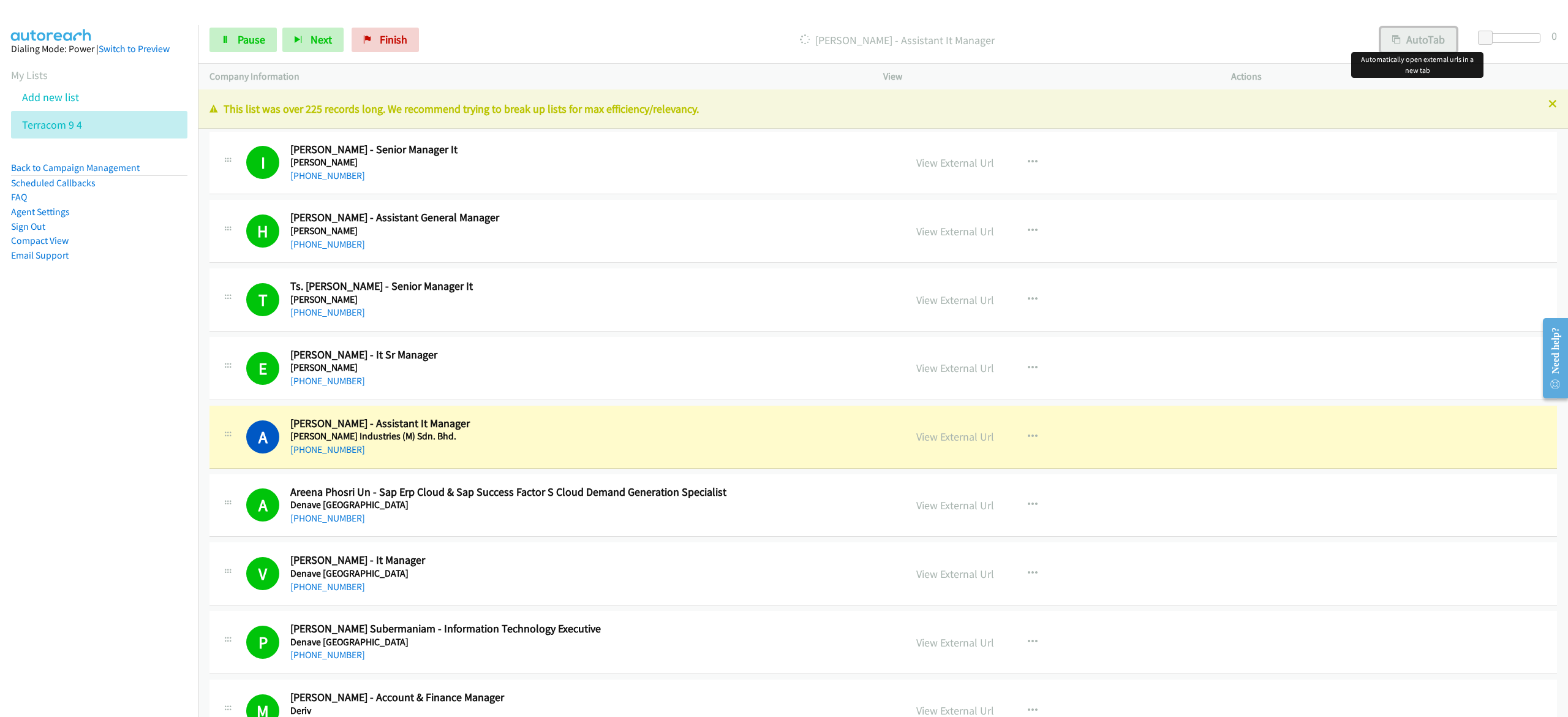
click at [1435, 41] on button "AutoTab" at bounding box center [1418, 39] width 76 height 25
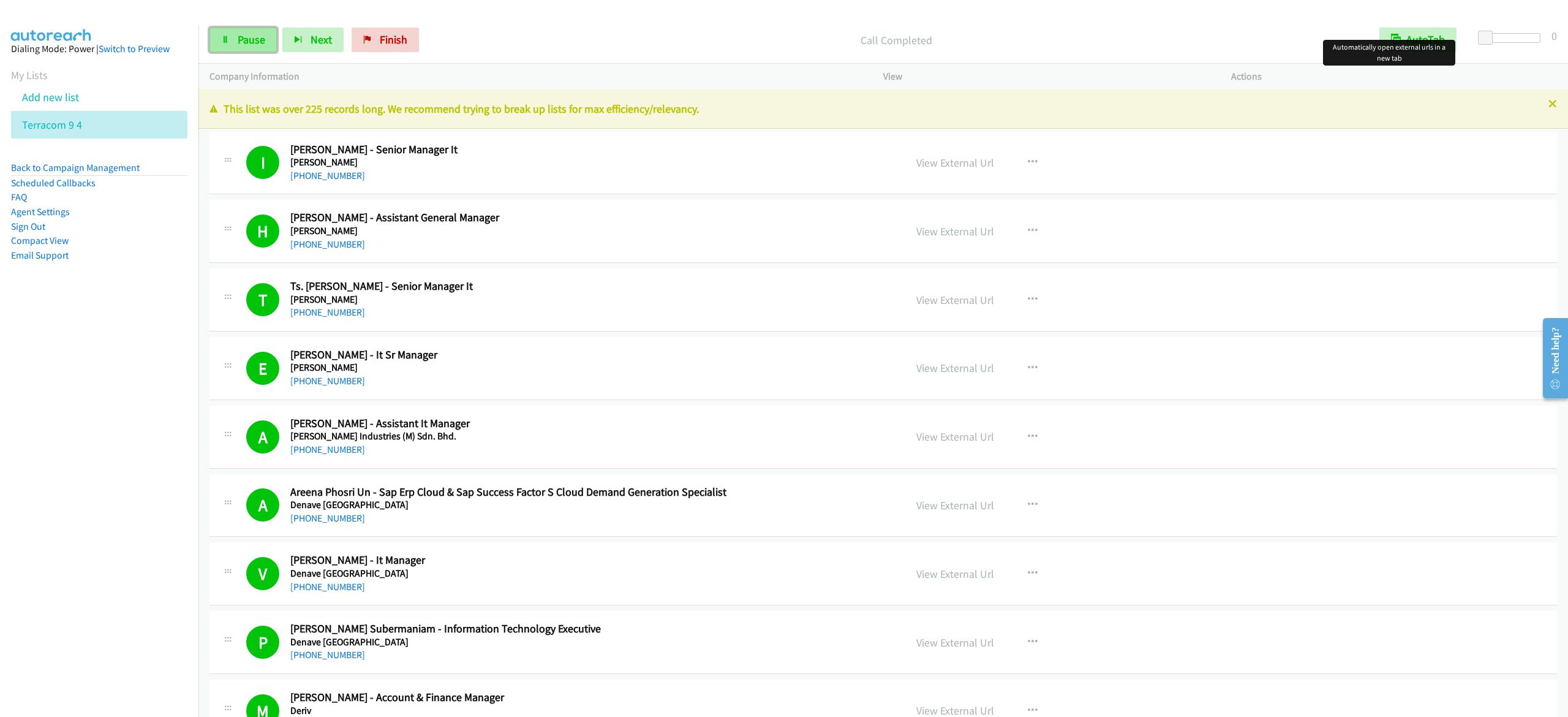
click at [250, 41] on span "Pause" at bounding box center [251, 39] width 27 height 14
click at [47, 370] on nav "Dialing Mode: Power | Switch to Preview My Lists Add new list Terracom 9 4 Back…" at bounding box center [100, 384] width 199 height 717
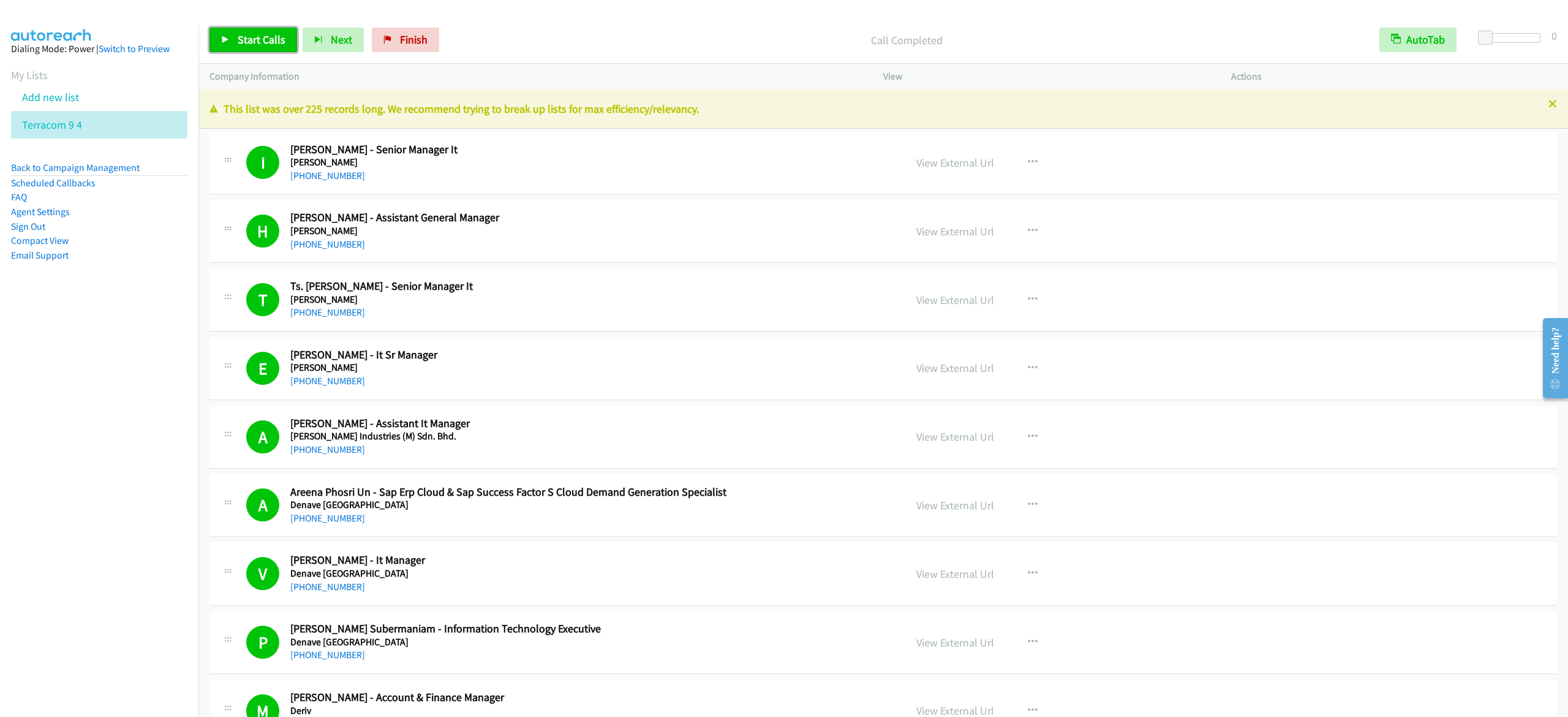
click at [253, 37] on span "Start Calls" at bounding box center [261, 39] width 47 height 14
click at [256, 43] on span "Pause" at bounding box center [251, 39] width 27 height 14
click at [265, 47] on link "Start Calls" at bounding box center [253, 39] width 88 height 25
click at [244, 44] on span "Pause" at bounding box center [251, 39] width 27 height 14
click at [266, 37] on span "Start Calls" at bounding box center [261, 39] width 47 height 14
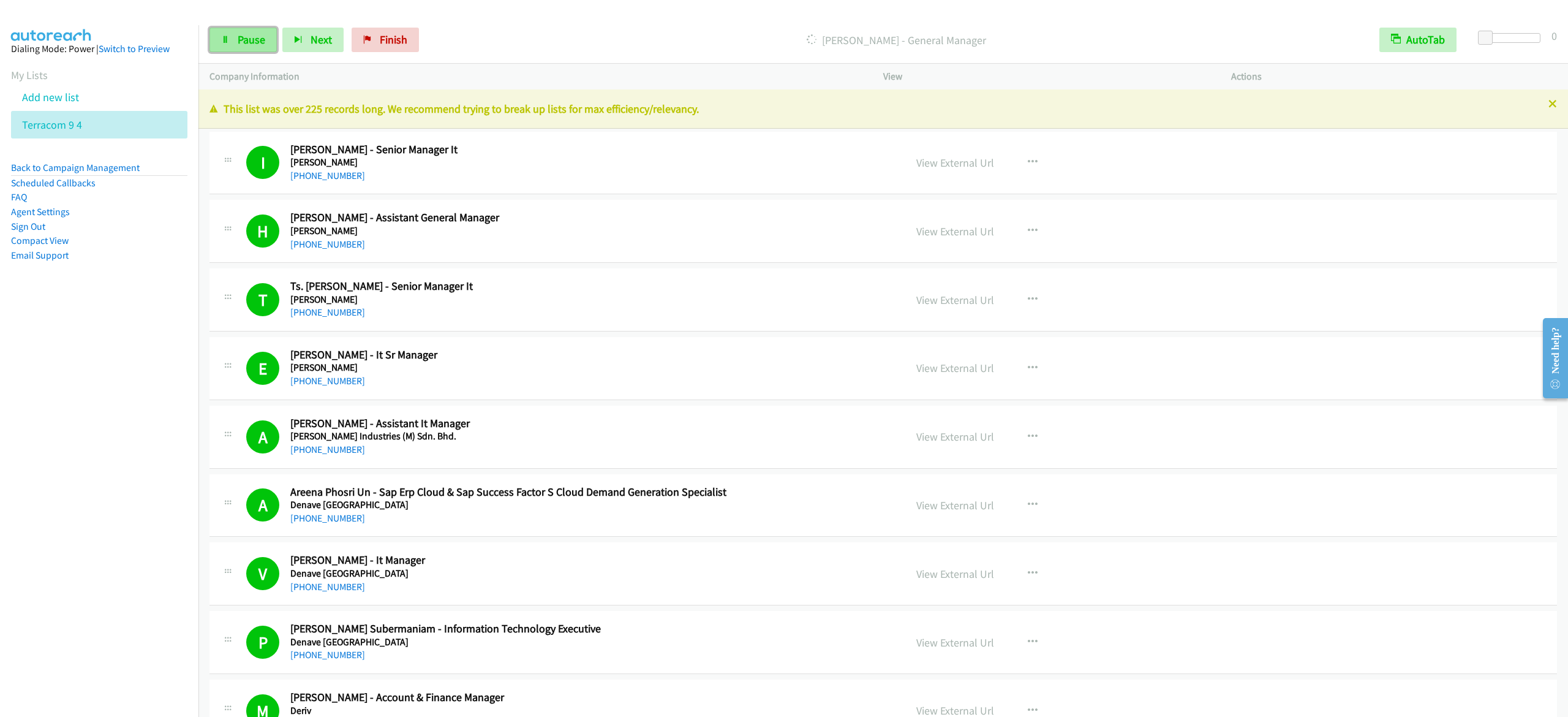
click at [244, 42] on span "Pause" at bounding box center [251, 39] width 27 height 14
click at [275, 35] on span "Start Calls" at bounding box center [261, 39] width 47 height 14
click at [229, 42] on icon at bounding box center [225, 40] width 8 height 8
click at [245, 40] on span "Start Calls" at bounding box center [261, 39] width 47 height 14
click at [247, 46] on span "Pause" at bounding box center [251, 39] width 27 height 14
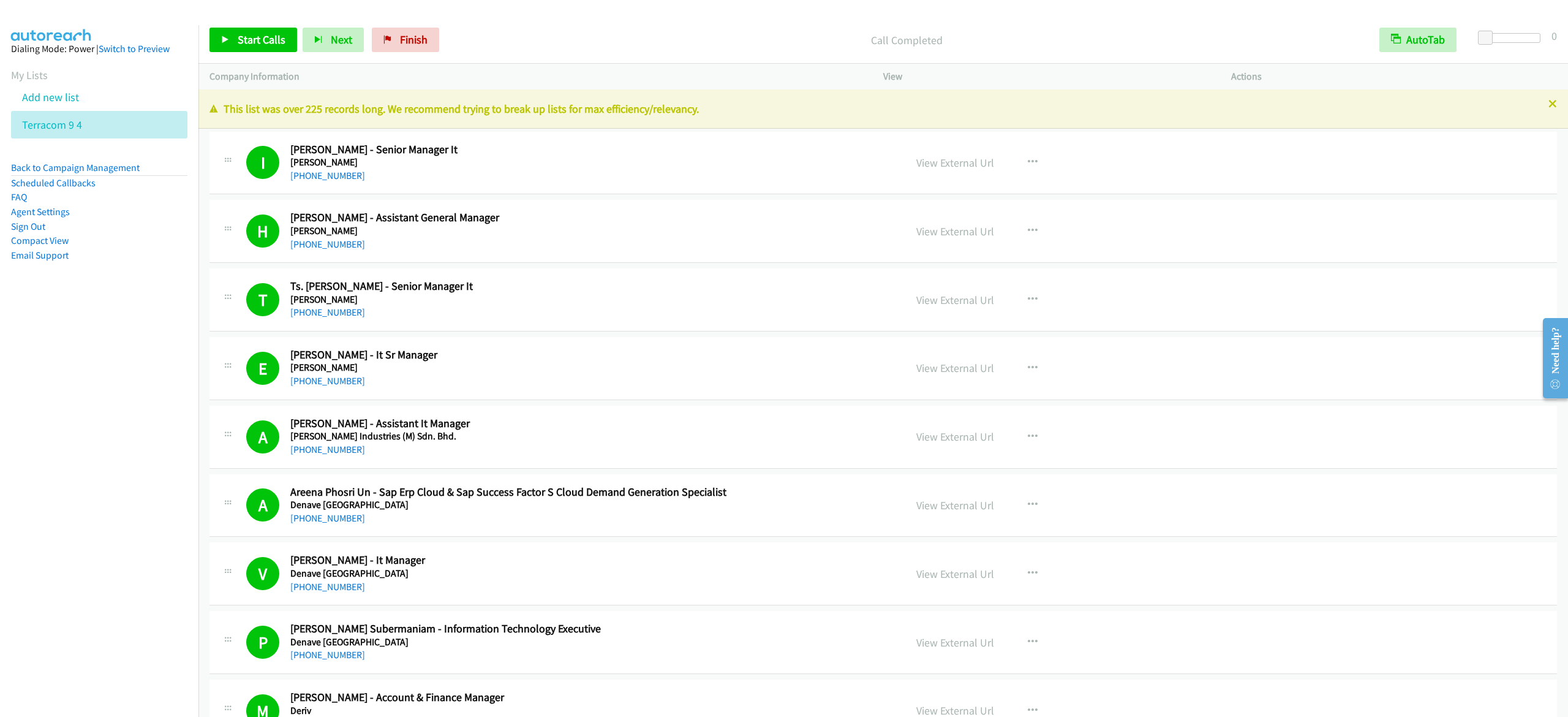
click at [261, 23] on div "Start Calls Pause Next Finish Call Completed AutoTab AutoTab 0" at bounding box center [883, 40] width 1370 height 47
click at [260, 29] on link "Start Calls" at bounding box center [253, 39] width 88 height 25
click at [218, 46] on link "Pause" at bounding box center [243, 39] width 68 height 25
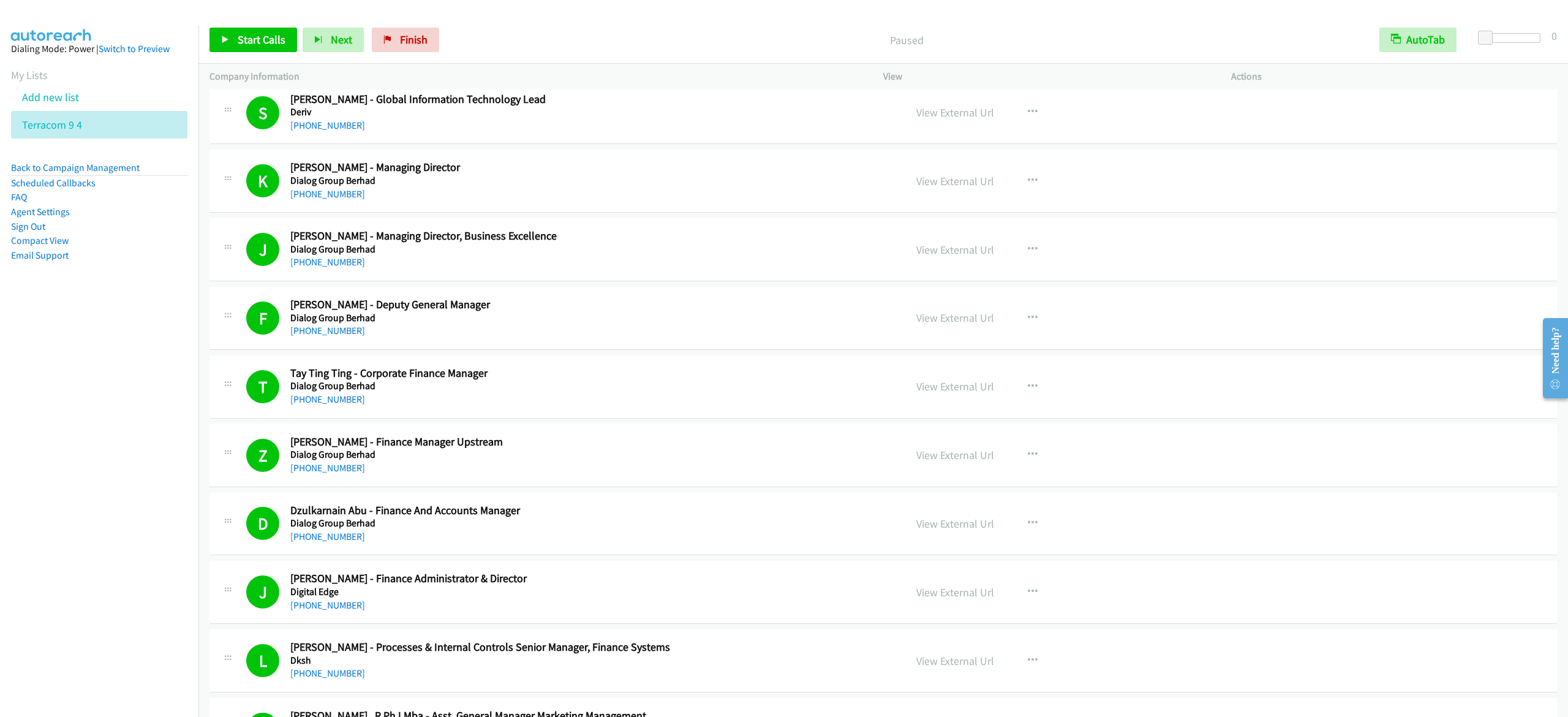
scroll to position [3535, 0]
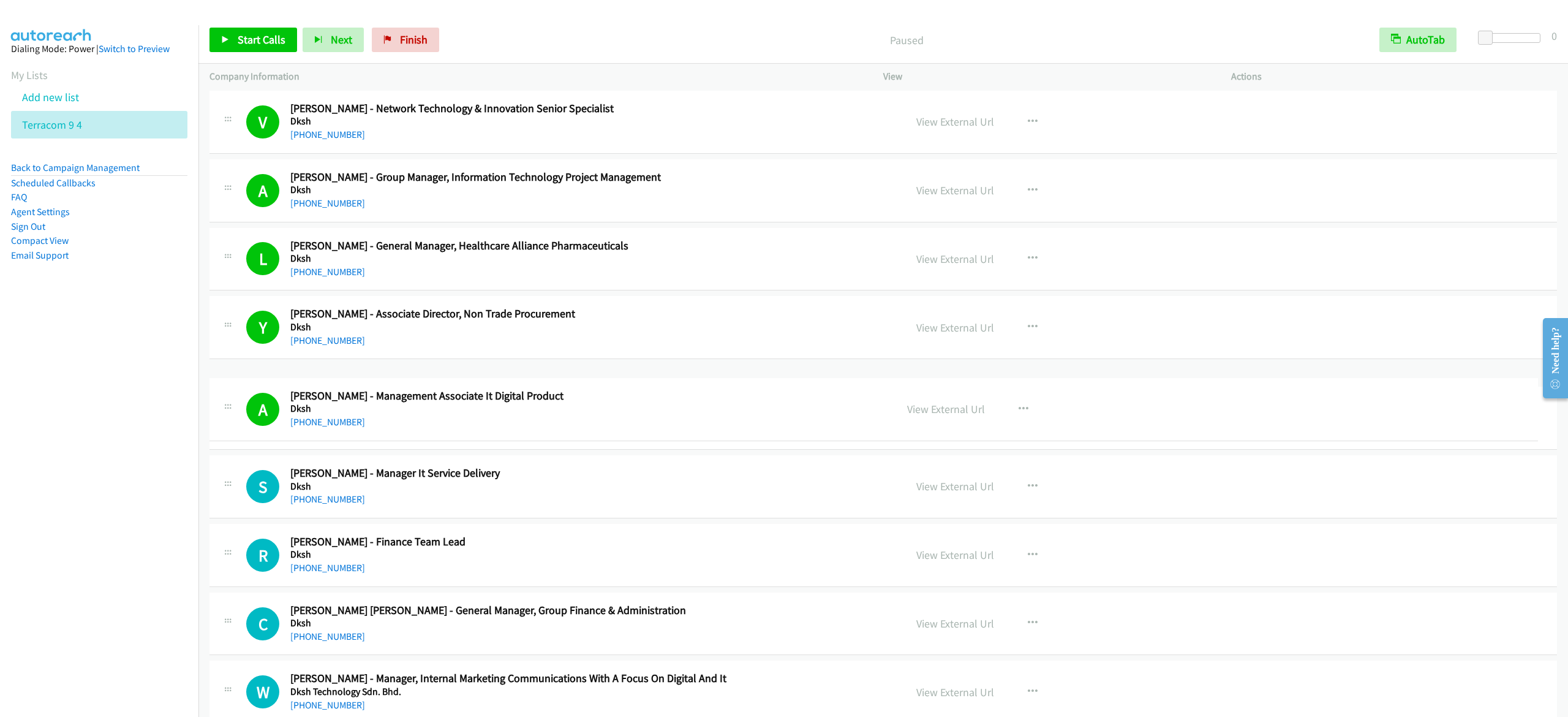
drag, startPoint x: 307, startPoint y: 396, endPoint x: 1116, endPoint y: 710, distance: 867.8
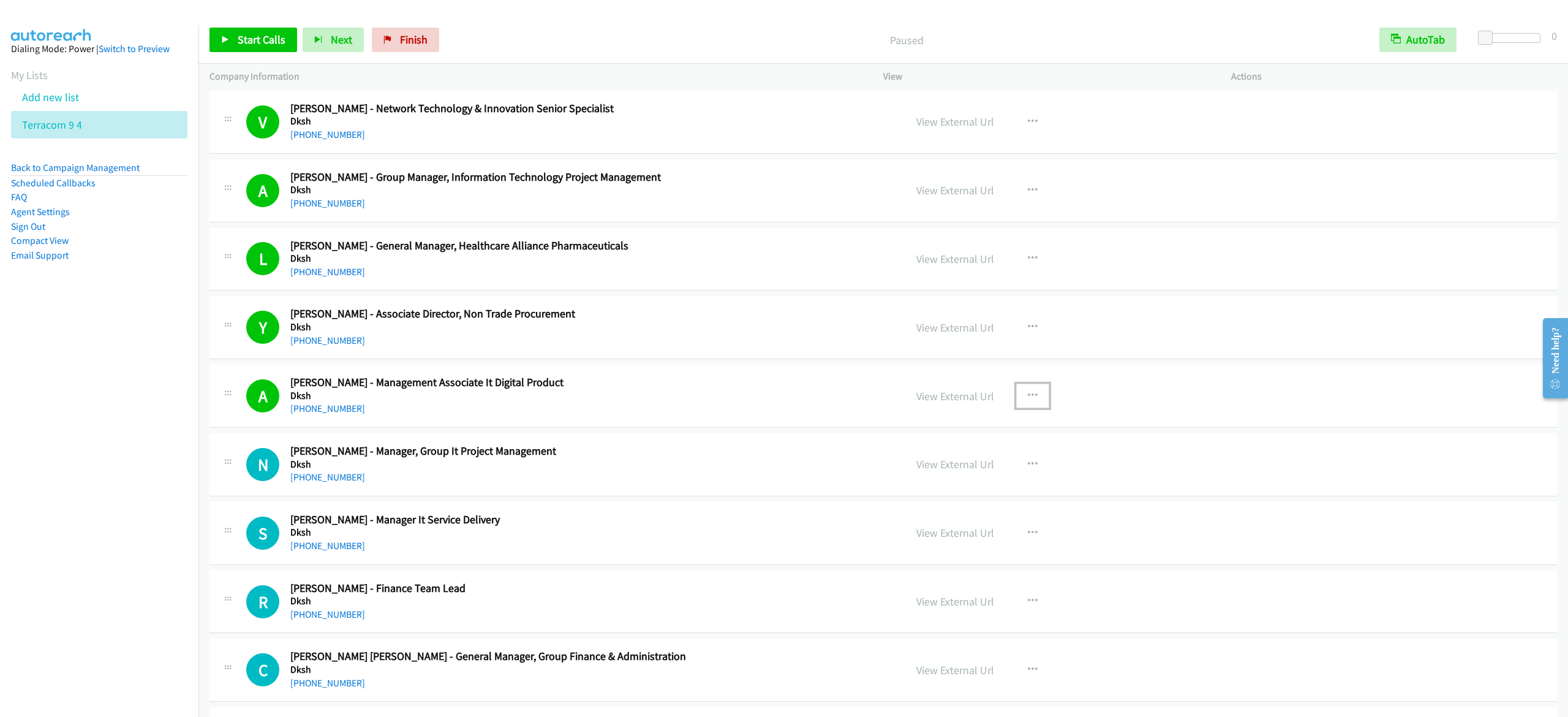
click at [1028, 401] on icon "button" at bounding box center [1033, 395] width 10 height 10
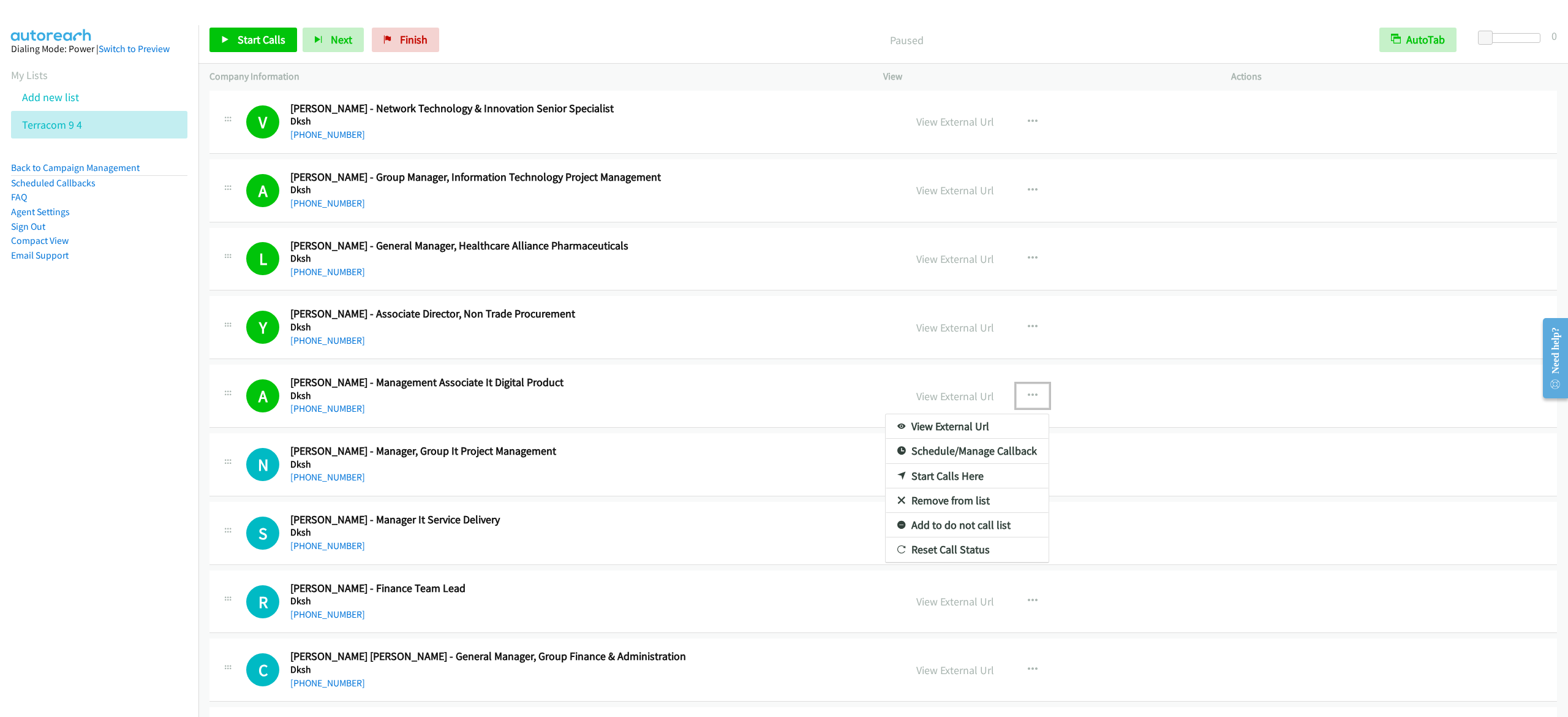
click at [978, 438] on link "View External Url" at bounding box center [967, 426] width 163 height 25
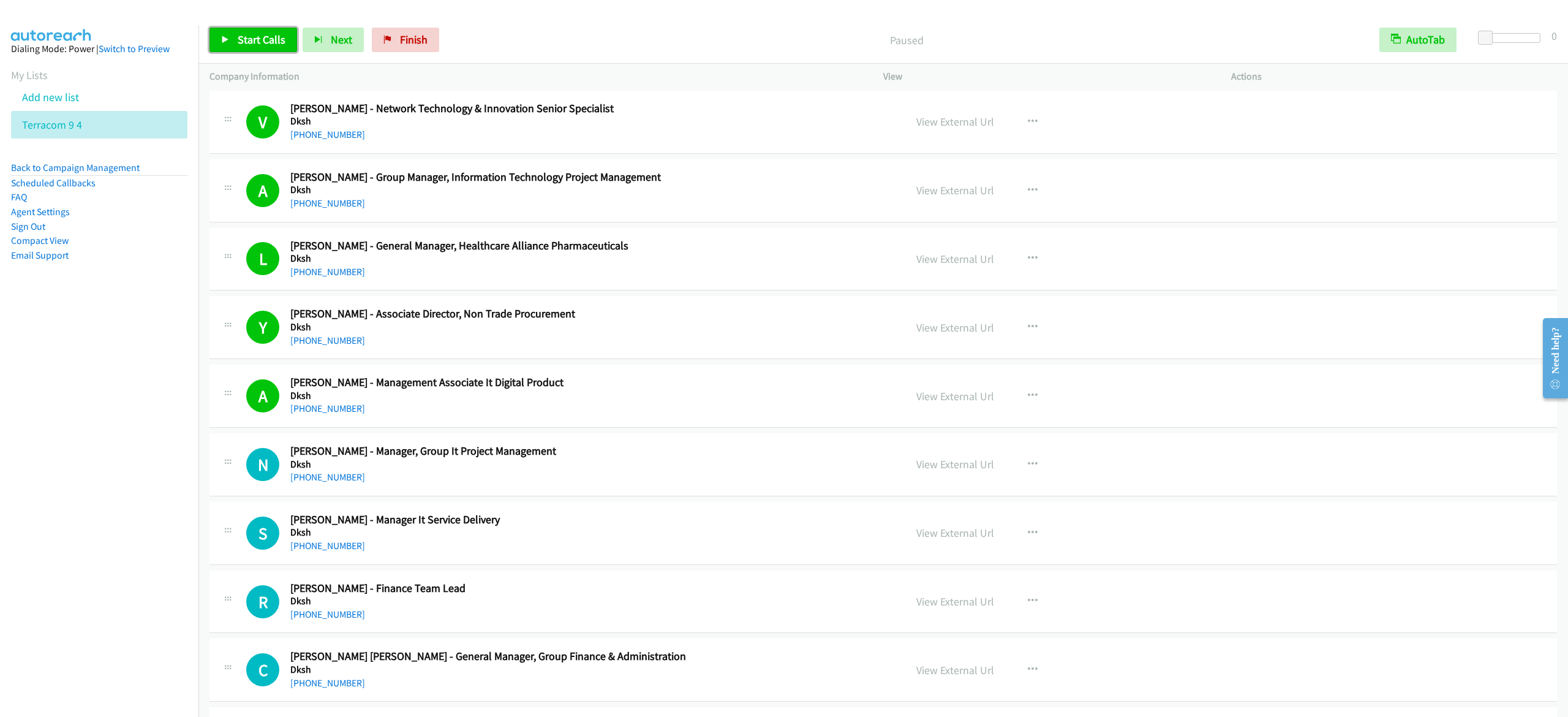
click at [275, 43] on span "Start Calls" at bounding box center [261, 39] width 47 height 14
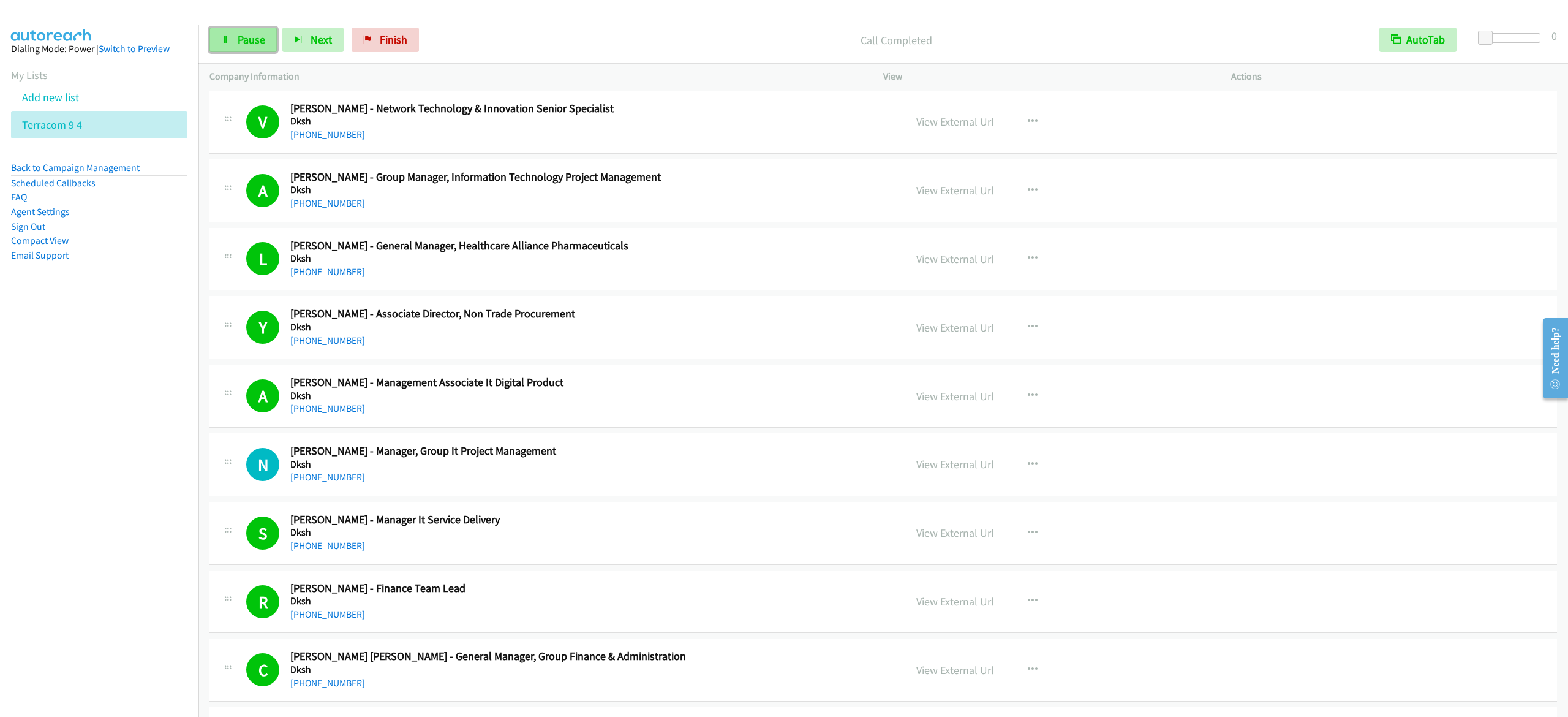
click at [247, 49] on link "Pause" at bounding box center [243, 39] width 68 height 25
